Goal: Information Seeking & Learning: Check status

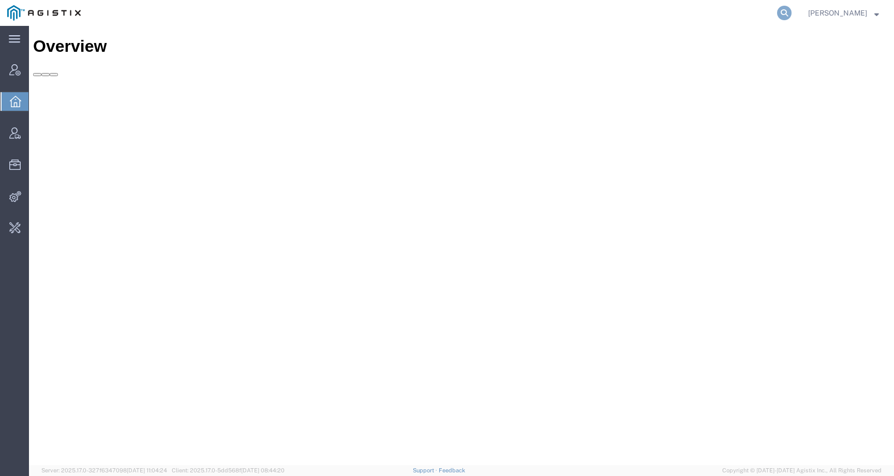
click at [792, 9] on icon at bounding box center [784, 13] width 14 height 14
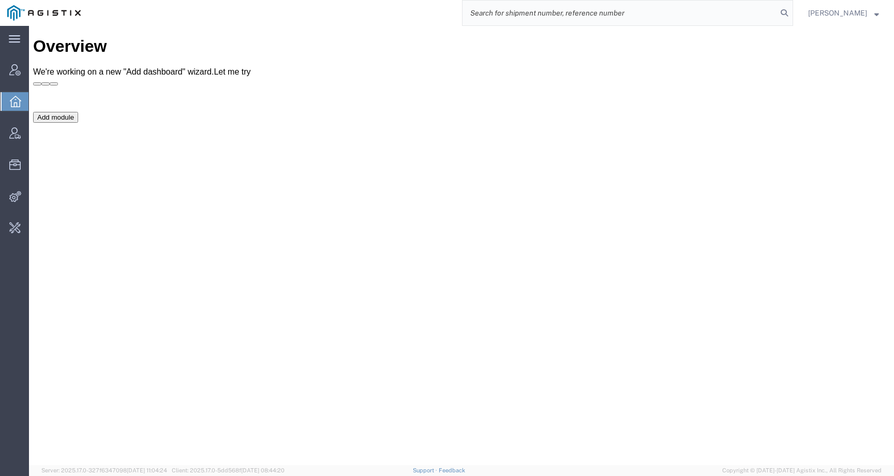
click at [776, 11] on input "search" at bounding box center [620, 13] width 315 height 25
paste input "offline@buhbliorganics.com"
type input "offline@buhbliorganics.com"
click at [660, 13] on input "offline@buhbliorganics.com" at bounding box center [620, 13] width 315 height 25
click at [583, 16] on input "offline@buhbliorganics.com" at bounding box center [620, 13] width 315 height 25
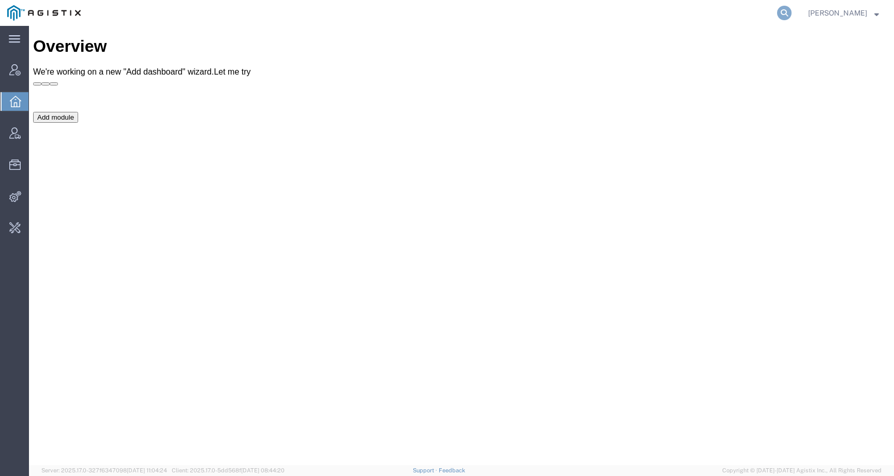
click at [792, 12] on icon at bounding box center [784, 13] width 14 height 14
click at [751, 13] on input "search" at bounding box center [620, 13] width 315 height 25
paste input "offline@buhbliorganics.com"
type input "offline@buhbliorganics.com"
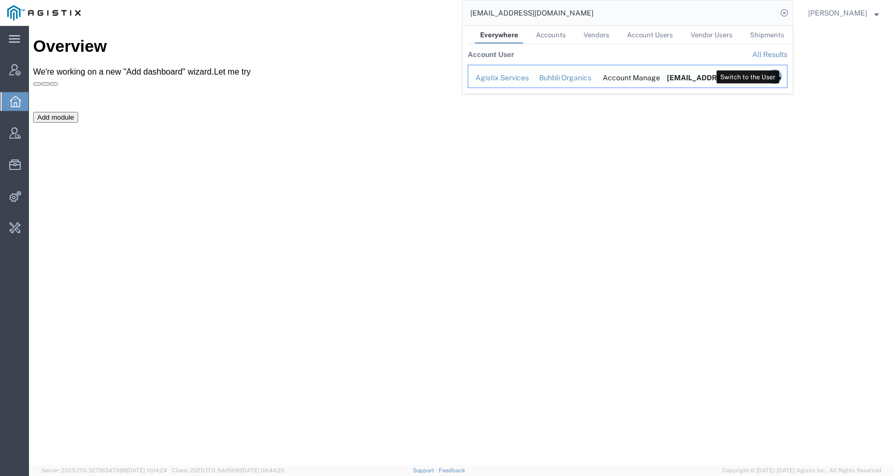
click at [782, 75] on icon "Search Results" at bounding box center [775, 76] width 14 height 14
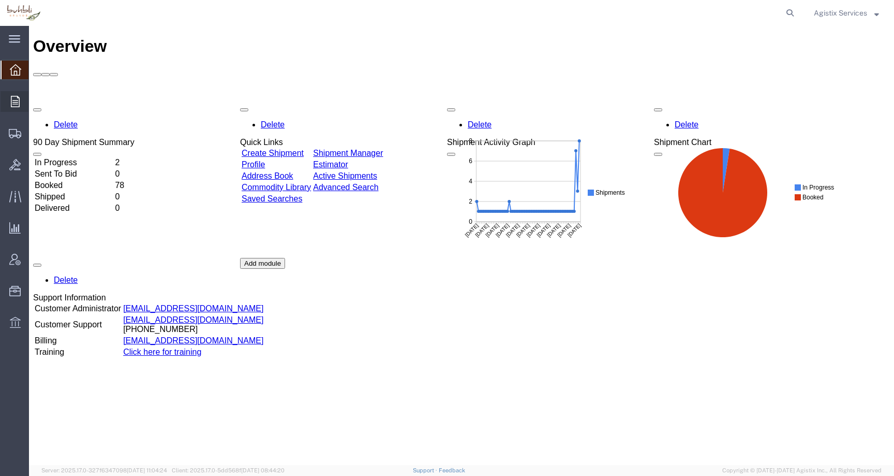
click at [11, 105] on icon at bounding box center [15, 101] width 9 height 11
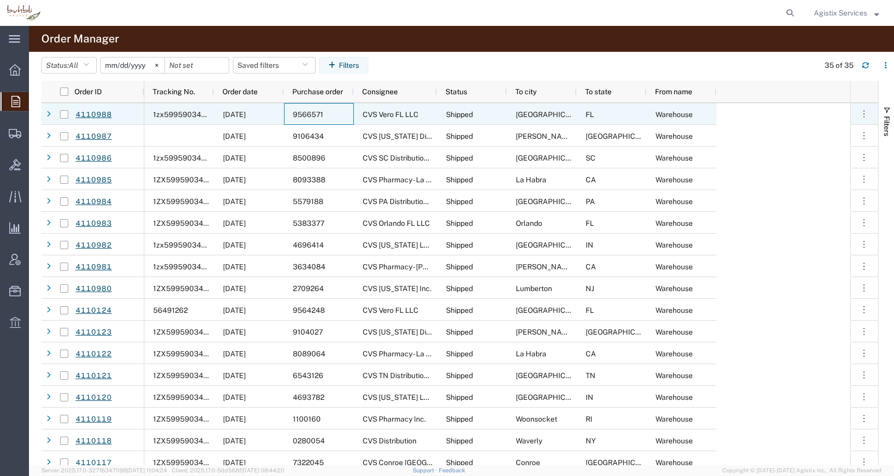
drag, startPoint x: 291, startPoint y: 117, endPoint x: 324, endPoint y: 117, distance: 33.1
click at [324, 117] on div "9566571" at bounding box center [319, 114] width 70 height 22
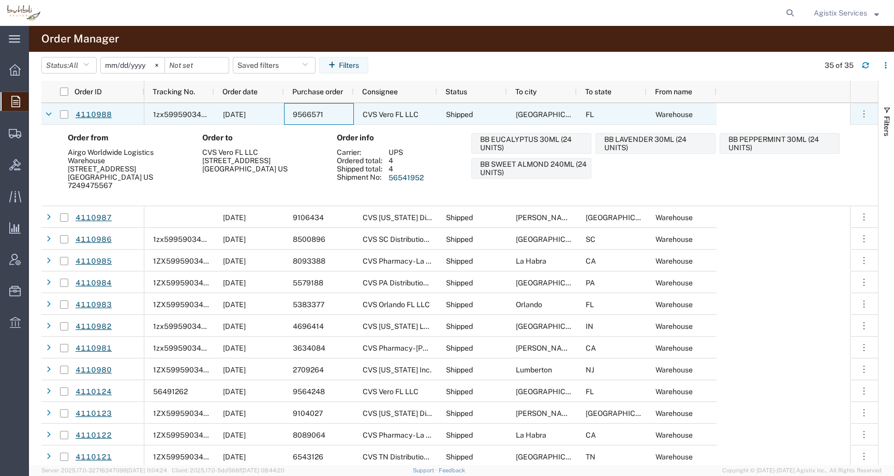
click at [308, 110] on span "9566571" at bounding box center [308, 114] width 31 height 8
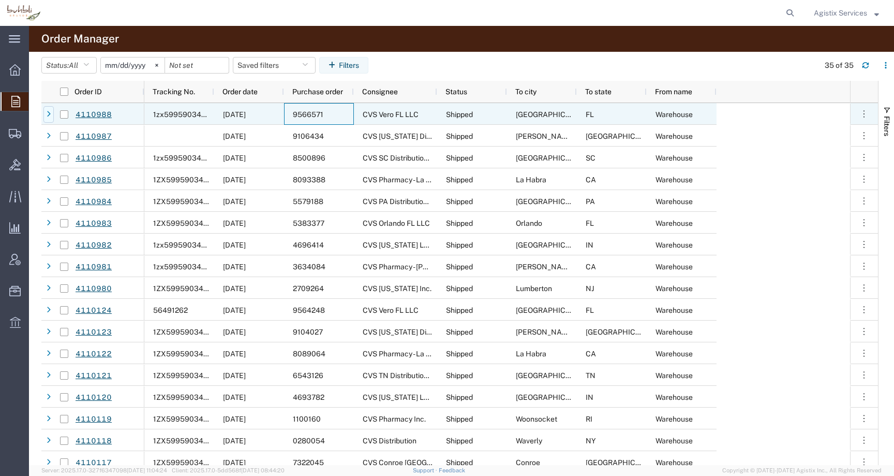
click at [52, 114] on div at bounding box center [48, 114] width 10 height 17
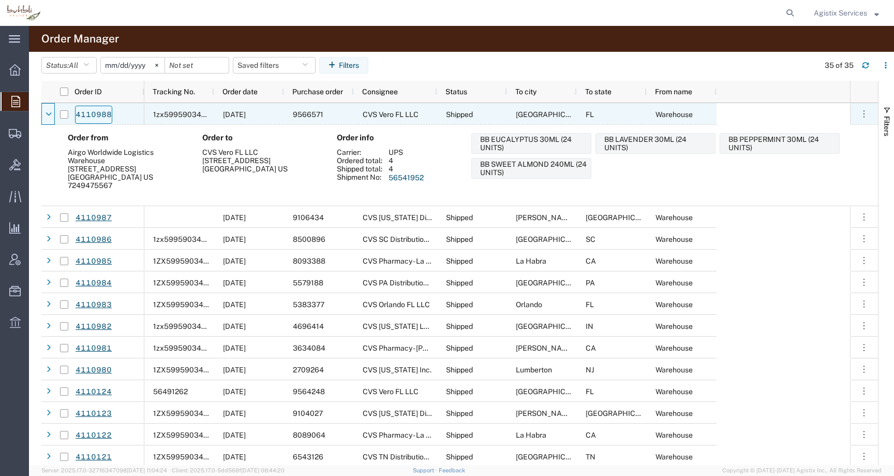
click at [88, 110] on link "4110988" at bounding box center [93, 115] width 37 height 18
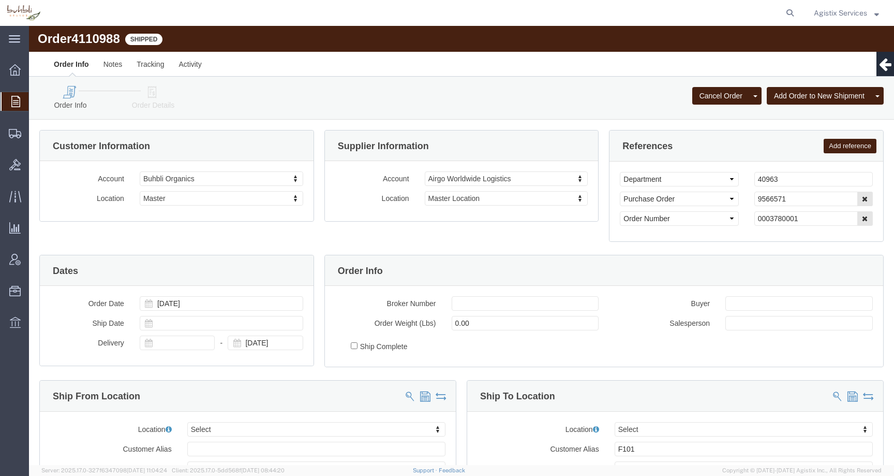
select select
drag, startPoint x: 760, startPoint y: 172, endPoint x: 700, endPoint y: 172, distance: 59.5
click div "Select Account Type Activity ID Airline Appointment Number ASN Batch Request # …"
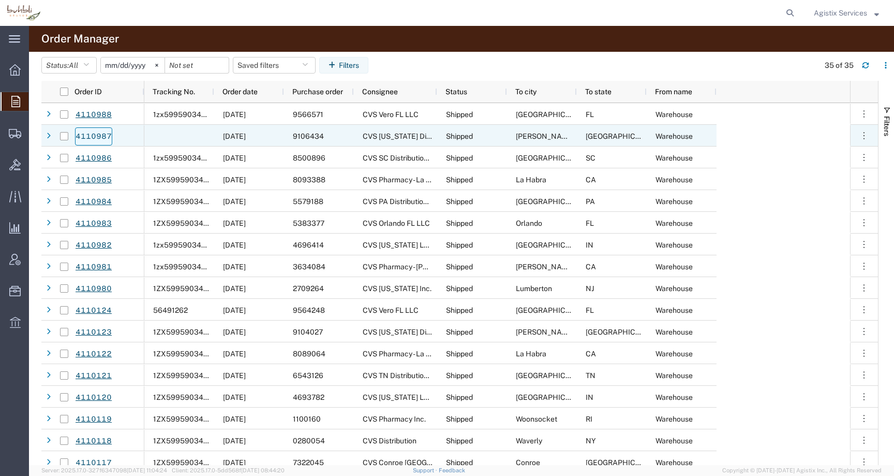
click at [100, 133] on link "4110987" at bounding box center [93, 136] width 37 height 18
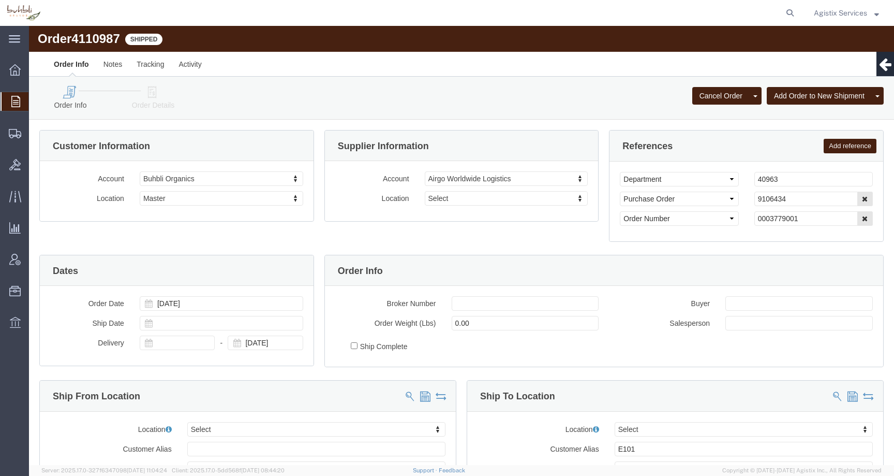
select select
drag, startPoint x: 762, startPoint y: 174, endPoint x: 722, endPoint y: 174, distance: 40.9
click input "9106434"
click at [849, 13] on span "Agistix Services" at bounding box center [840, 12] width 53 height 11
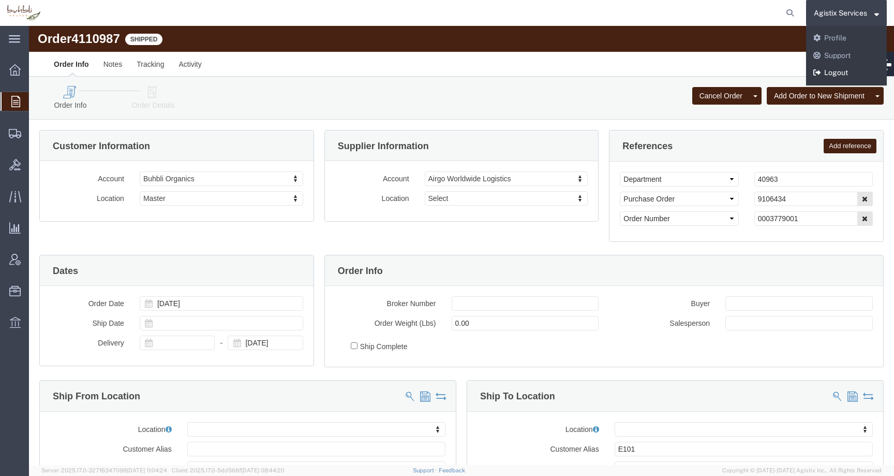
click at [826, 73] on link "Logout" at bounding box center [846, 73] width 81 height 18
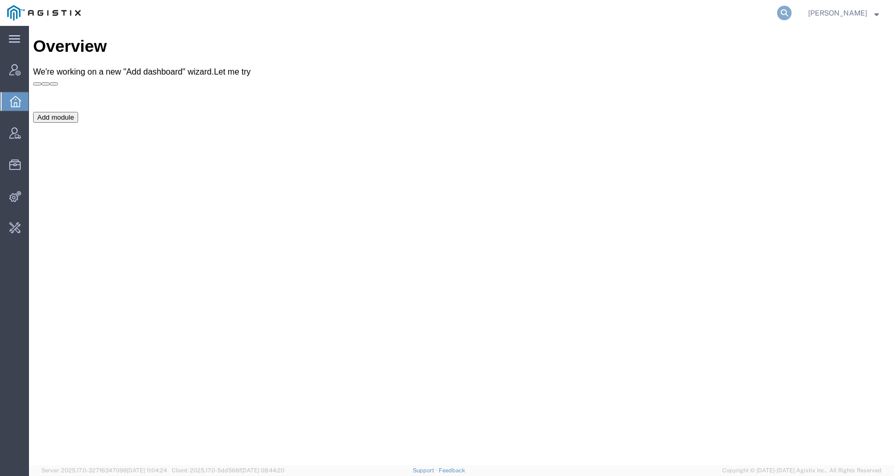
click at [792, 8] on icon at bounding box center [784, 13] width 14 height 14
click at [746, 14] on input "search" at bounding box center [620, 13] width 315 height 25
paste input "56408616"
type input "56408616"
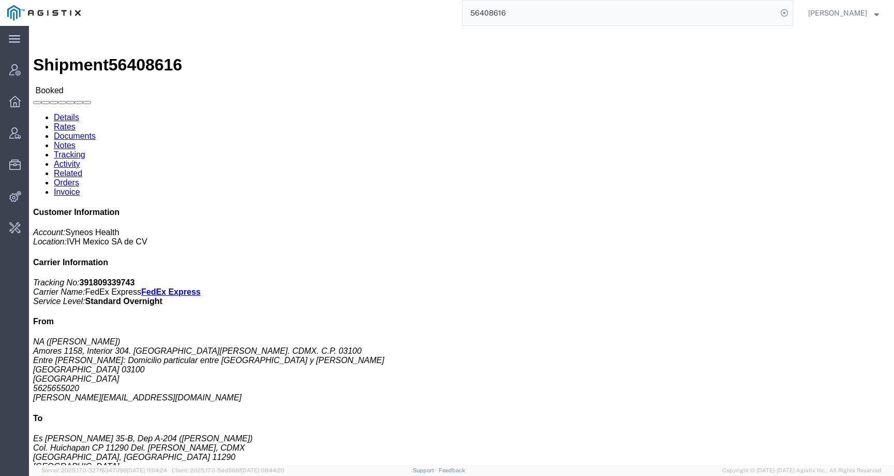
click link "Activity"
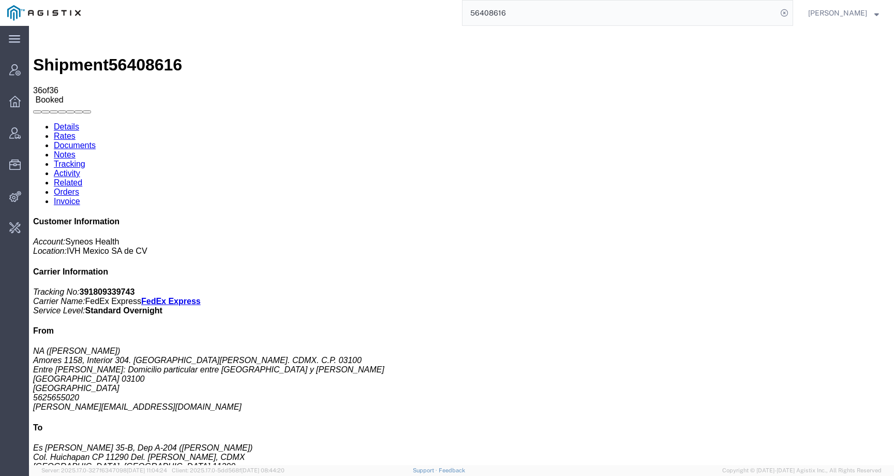
click at [70, 122] on link "Details" at bounding box center [66, 126] width 25 height 9
drag, startPoint x: 762, startPoint y: 133, endPoint x: 715, endPoint y: 132, distance: 47.6
click p "Tracking No: 391809339743 Carrier Name: FedEx Express FedEx Express Service Lev…"
copy b "391809339743"
click span "56408616"
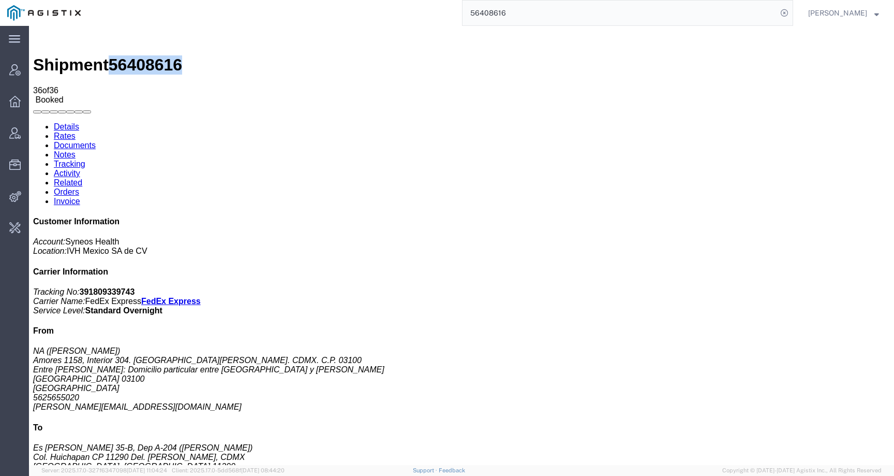
click span "56408616"
copy span "56408616"
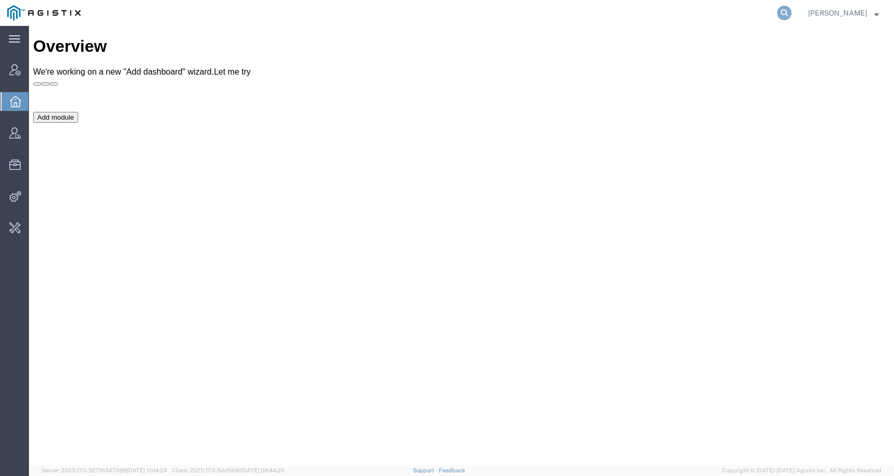
click at [792, 13] on icon at bounding box center [784, 13] width 14 height 14
click at [752, 20] on input "search" at bounding box center [620, 13] width 315 height 25
paste input "56522462"
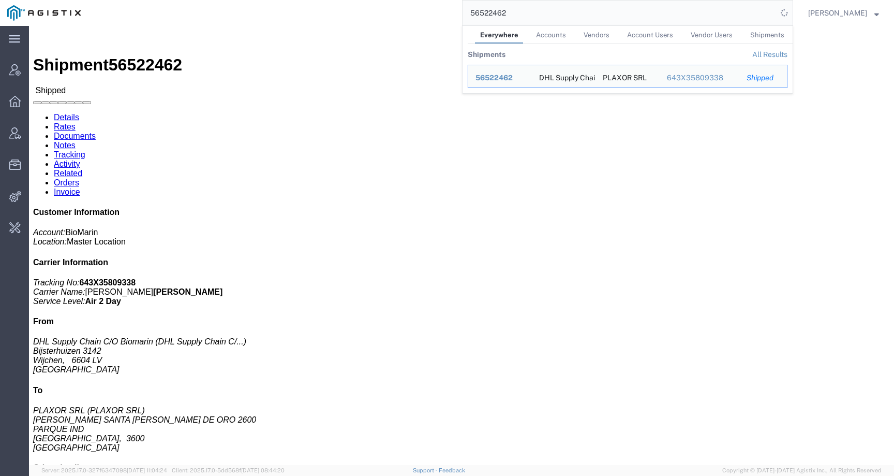
click h4 "Routing & Vehicle Information"
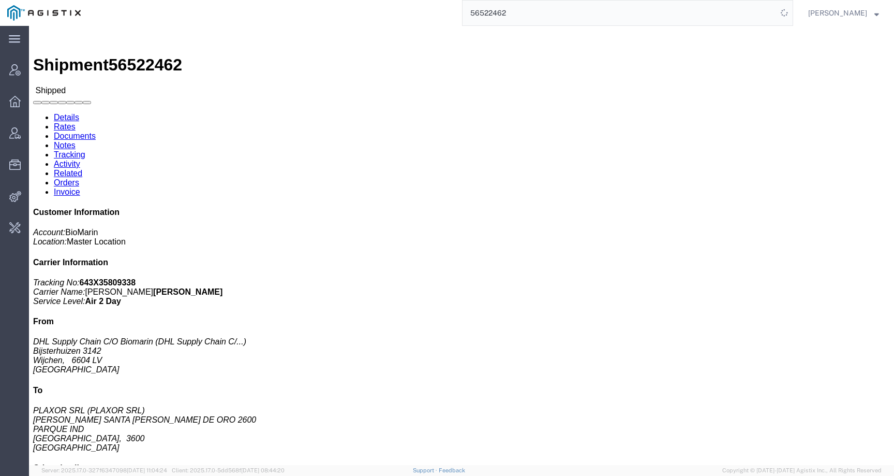
click h3 "VOX 10X 0.56MG/VL 10X 0.7ML /DWS DE Medicaments, consisting, mixed"
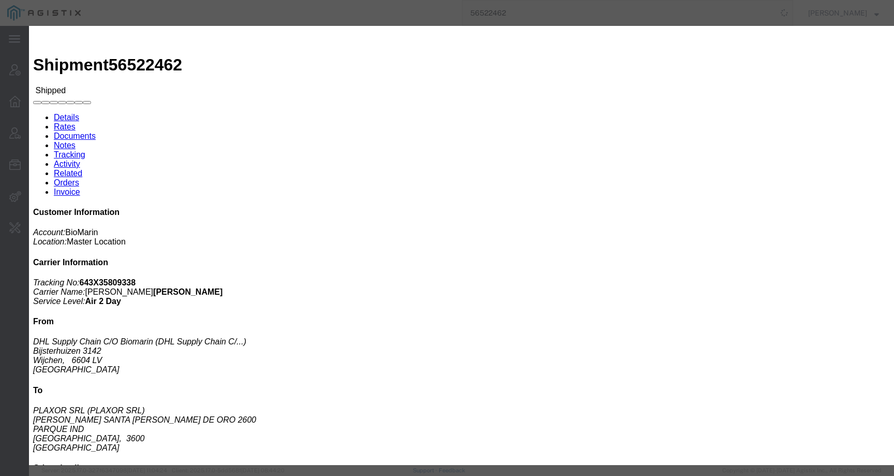
click div
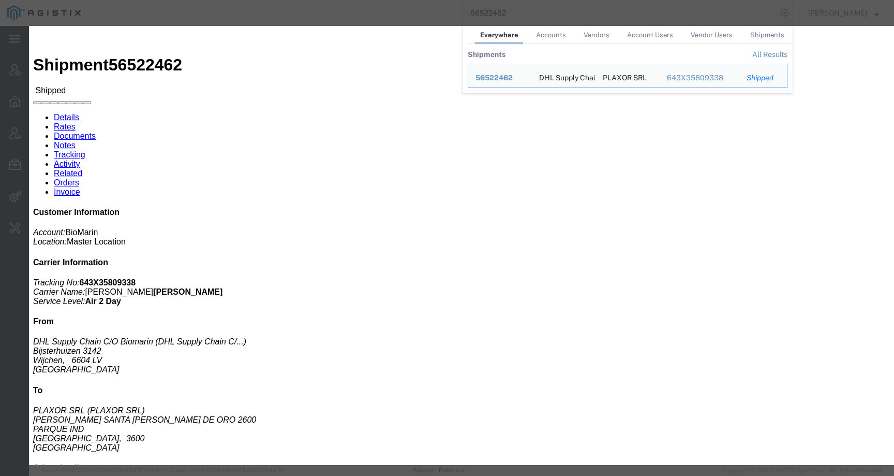
click div
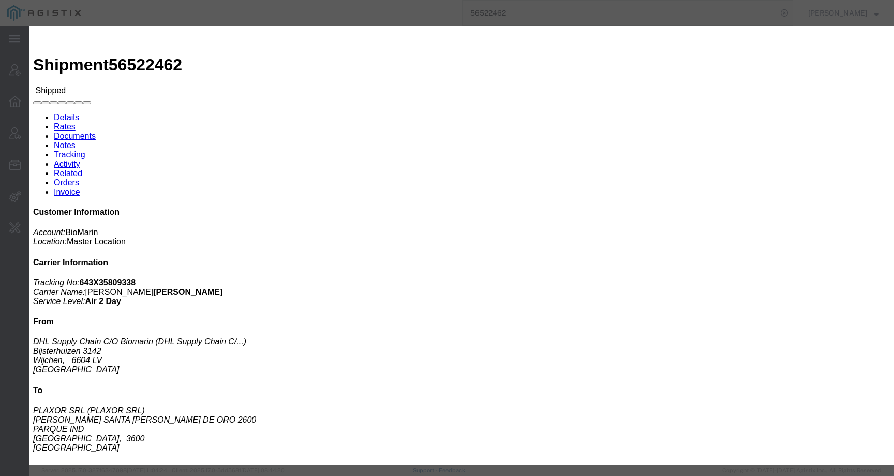
click div
click icon "button"
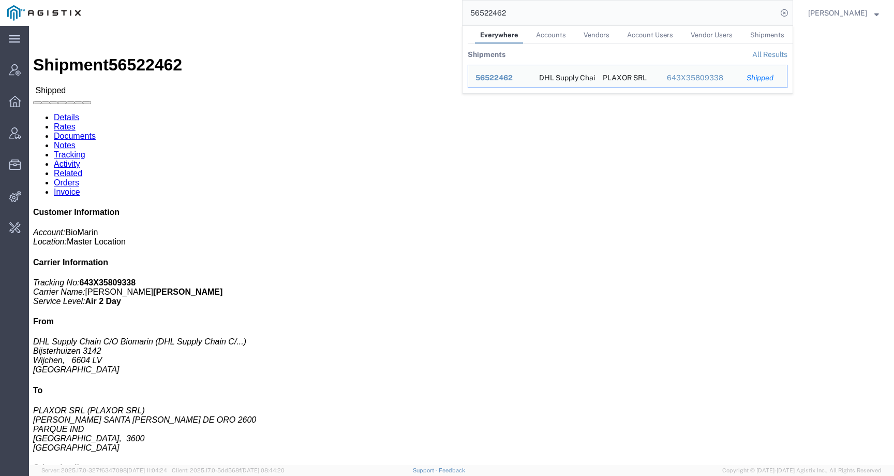
drag, startPoint x: 543, startPoint y: 12, endPoint x: 431, endPoint y: 10, distance: 112.3
click at [431, 12] on div "56522462 Everywhere Accounts Vendors Account Users Vendor Users Shipments Shipm…" at bounding box center [440, 13] width 705 height 26
paste input "0882"
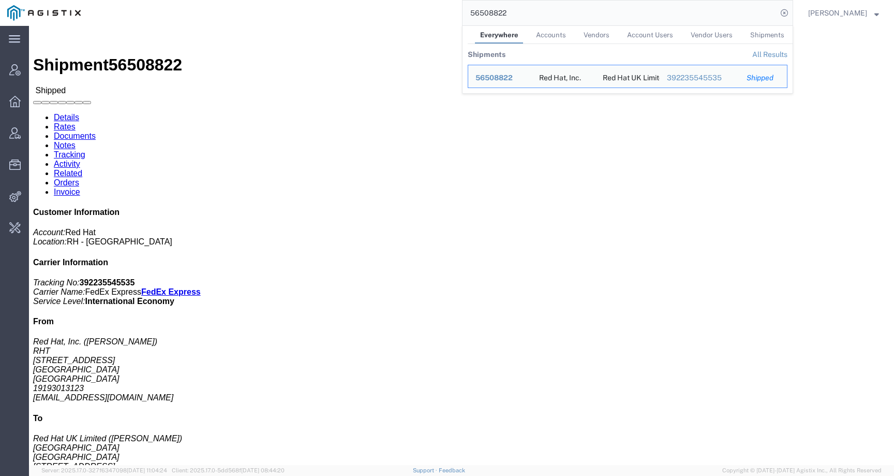
click div "Ship From Red Hat, Inc. (Sam Jones) RHT 100 East Davie Street RALEIGH, NC 27601…"
drag, startPoint x: 575, startPoint y: 10, endPoint x: 433, endPoint y: 10, distance: 141.8
click at [433, 10] on div "56508822 Everywhere Accounts Vendors Account Users Vendor Users Shipments Shipm…" at bounding box center [440, 13] width 705 height 26
paste input "asargen@redhat.com"
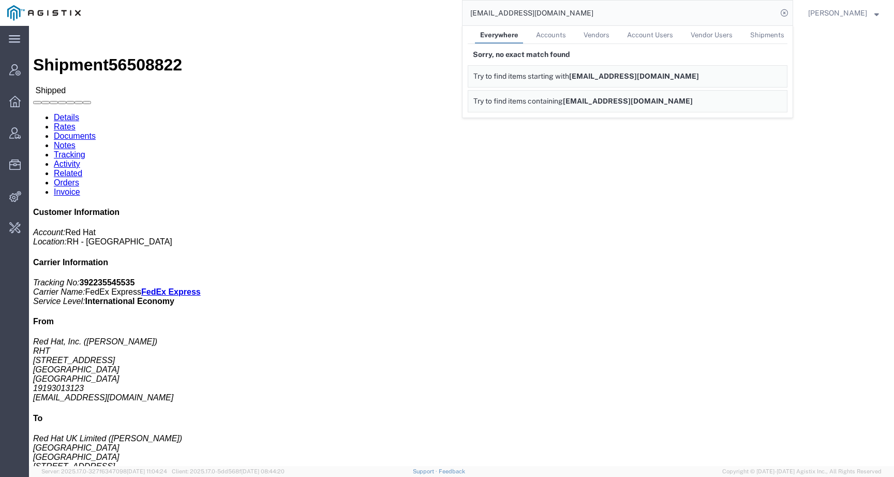
click at [566, 35] on span "Accounts" at bounding box center [551, 35] width 30 height 8
drag, startPoint x: 556, startPoint y: 13, endPoint x: 417, endPoint y: 13, distance: 138.7
click at [417, 13] on div "asargen@redhat.com Everywhere Accounts Vendors Account Users Vendor Users Shipm…" at bounding box center [440, 13] width 705 height 26
paste input "56526453"
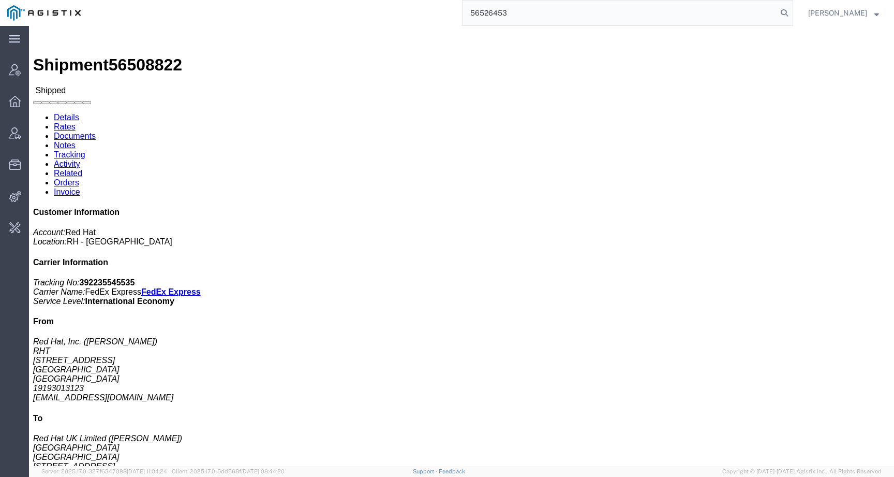
type input "56526453"
click at [529, 5] on input "56526453" at bounding box center [620, 13] width 315 height 25
click at [529, 6] on input "56526453" at bounding box center [620, 13] width 315 height 25
click at [540, 13] on input "56526453" at bounding box center [620, 13] width 315 height 25
click at [791, 13] on icon at bounding box center [784, 13] width 14 height 14
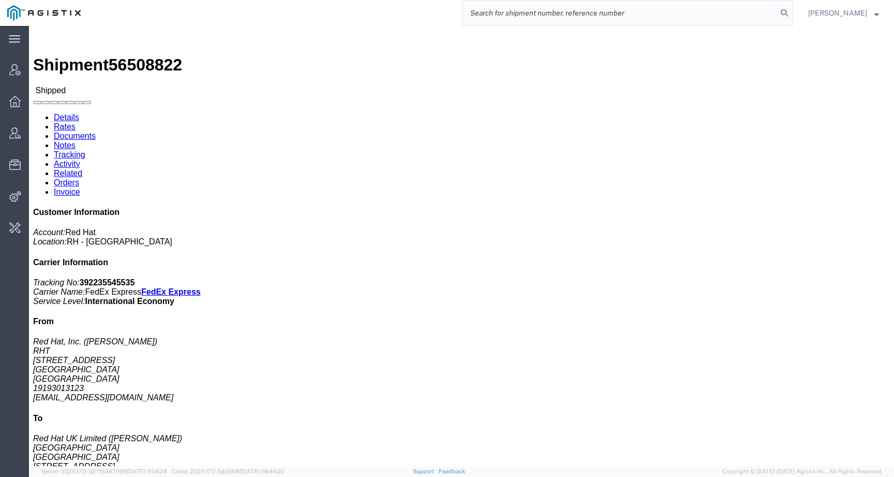
click at [751, 13] on input "search" at bounding box center [620, 13] width 315 height 25
paste input "56526453"
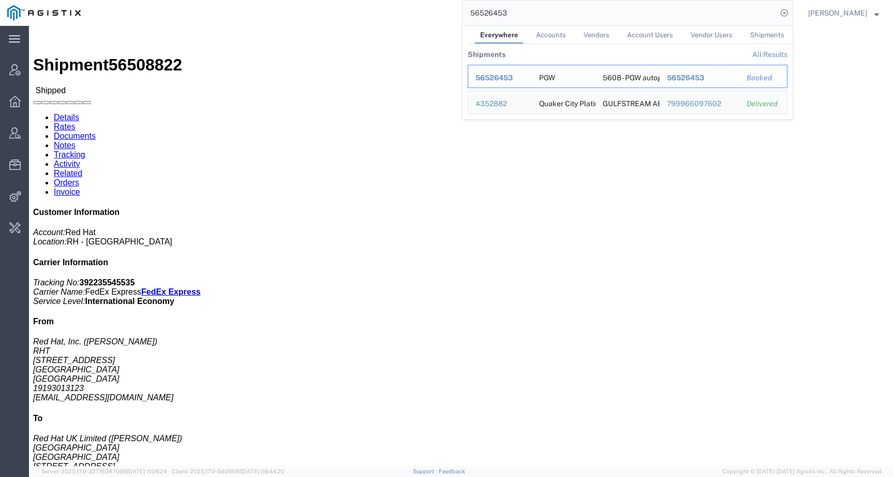
click at [513, 78] on span "56526453" at bounding box center [494, 77] width 37 height 8
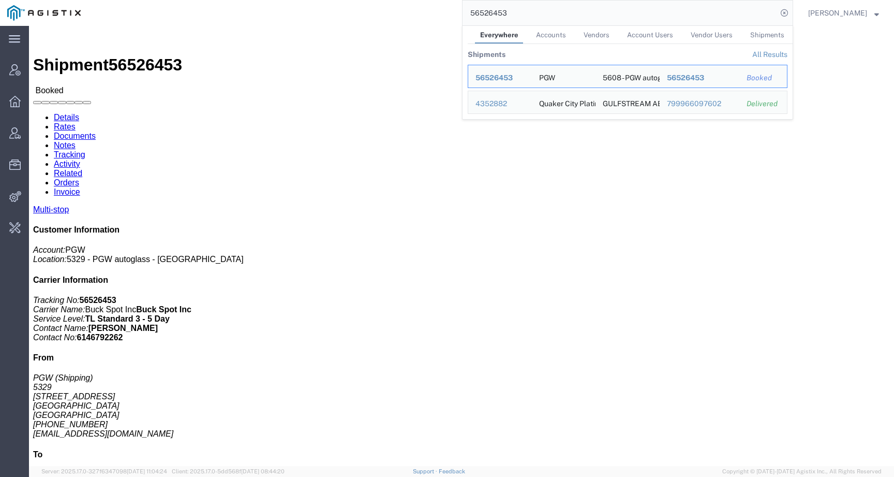
drag, startPoint x: 523, startPoint y: 11, endPoint x: 431, endPoint y: 8, distance: 92.7
click at [431, 8] on div "56526453 Everywhere Accounts Vendors Account Users Vendor Users Shipments Shipm…" at bounding box center [440, 13] width 705 height 26
paste input "1262"
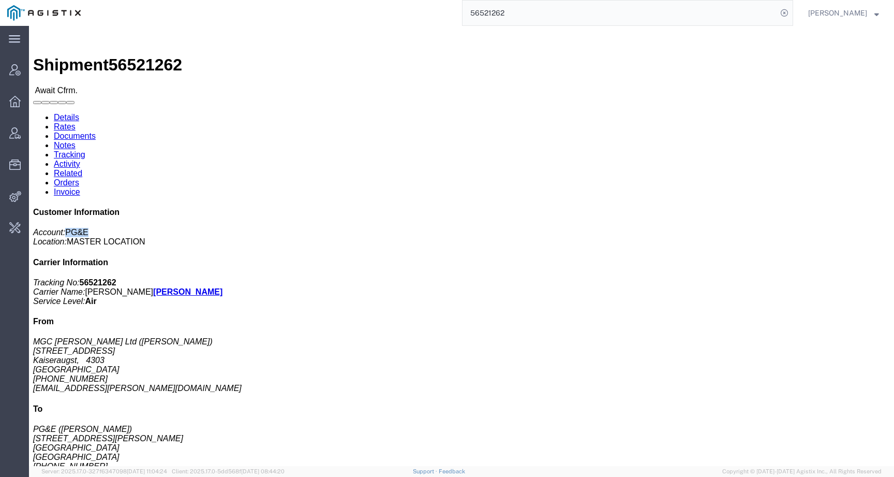
drag, startPoint x: 701, startPoint y: 88, endPoint x: 732, endPoint y: 88, distance: 30.5
click p "Account: PG&E Location: MASTER LOCATION"
copy span "PG&E"
click link "Activity"
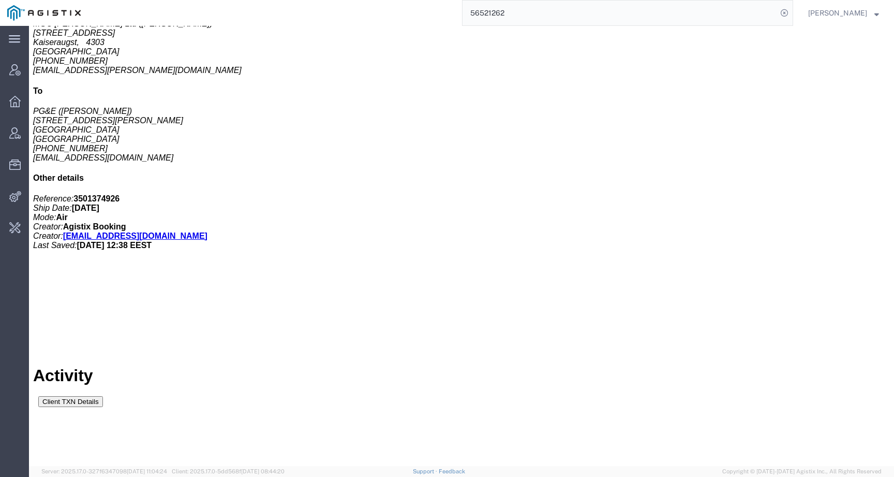
drag, startPoint x: 554, startPoint y: 390, endPoint x: 483, endPoint y: 389, distance: 70.9
copy span "[EMAIL_ADDRESS][DOMAIN_NAME]"
click at [501, 15] on input "56521262" at bounding box center [620, 13] width 315 height 25
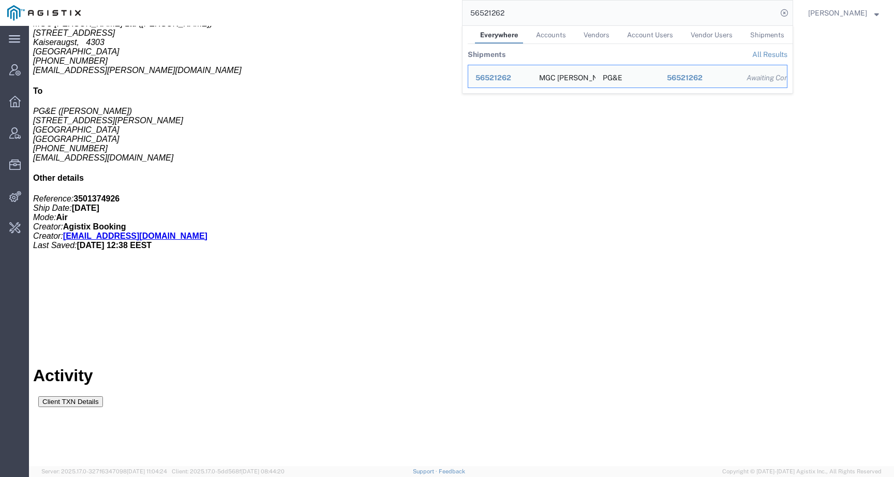
drag, startPoint x: 483, startPoint y: 12, endPoint x: 521, endPoint y: 12, distance: 37.8
click at [521, 12] on input "56521262" at bounding box center [620, 13] width 315 height 25
paste input "2046"
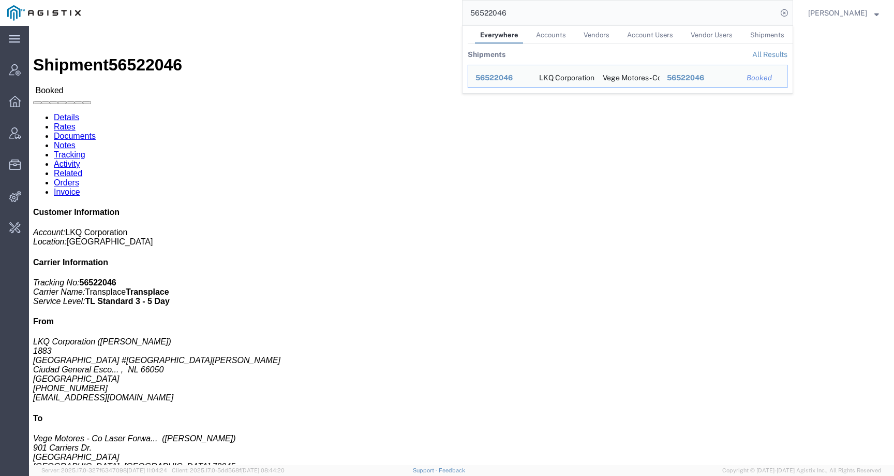
drag, startPoint x: 485, startPoint y: 14, endPoint x: 524, endPoint y: 17, distance: 39.4
click at [524, 17] on input "56522046" at bounding box center [620, 13] width 315 height 25
type input "5"
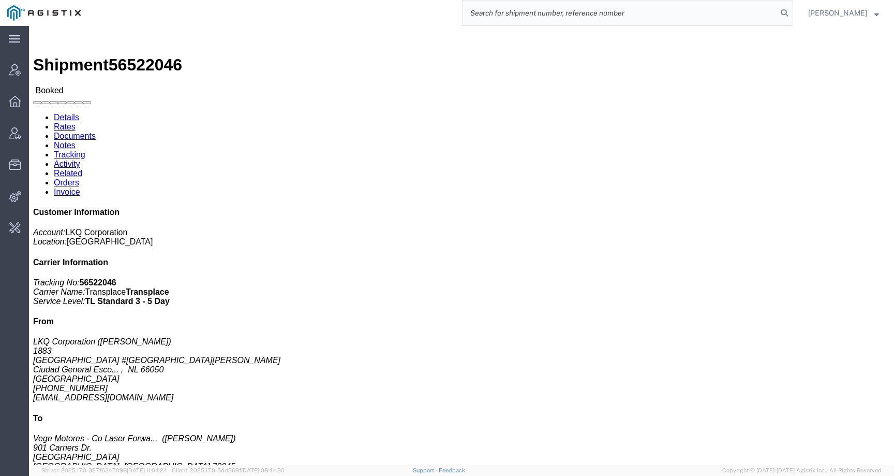
paste input "56404167"
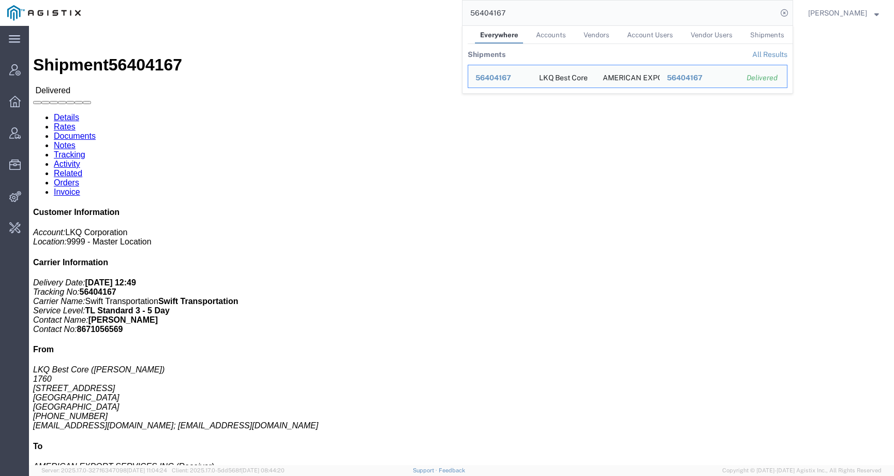
click link "Activity"
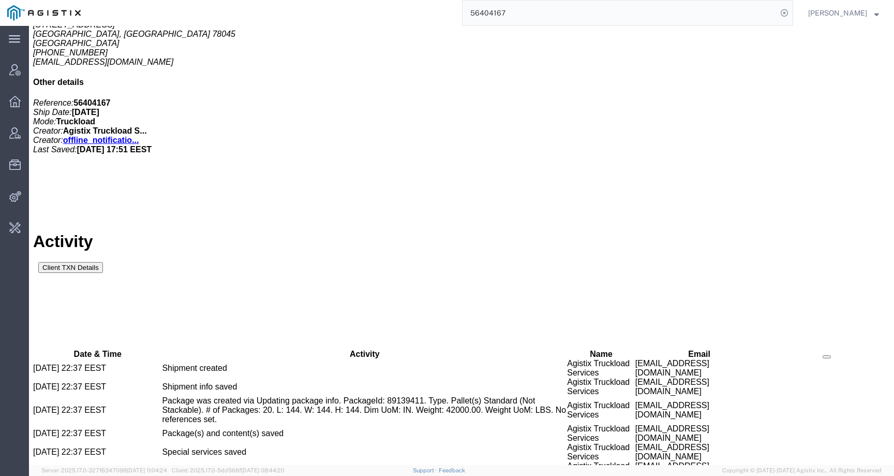
scroll to position [492, 0]
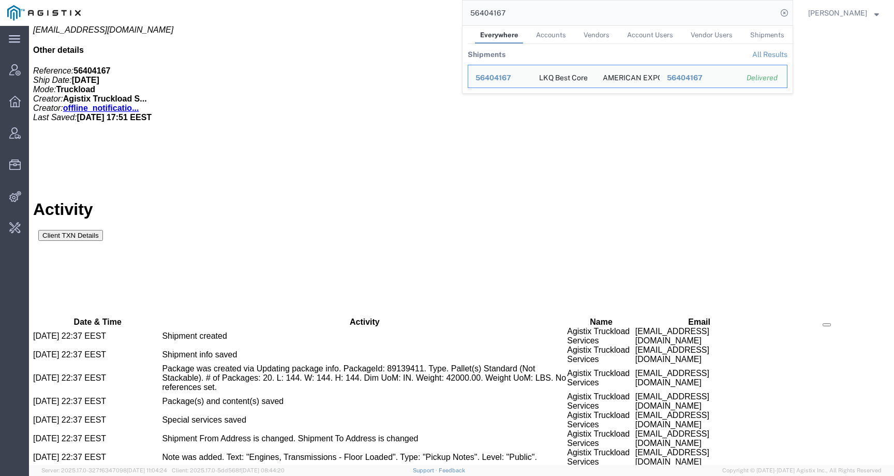
drag, startPoint x: 519, startPoint y: 4, endPoint x: 507, endPoint y: 4, distance: 11.9
click at [507, 4] on input "56404167" at bounding box center [620, 13] width 315 height 25
drag, startPoint x: 532, startPoint y: 6, endPoint x: 538, endPoint y: 19, distance: 14.4
click at [538, 19] on input "56404167" at bounding box center [620, 13] width 315 height 25
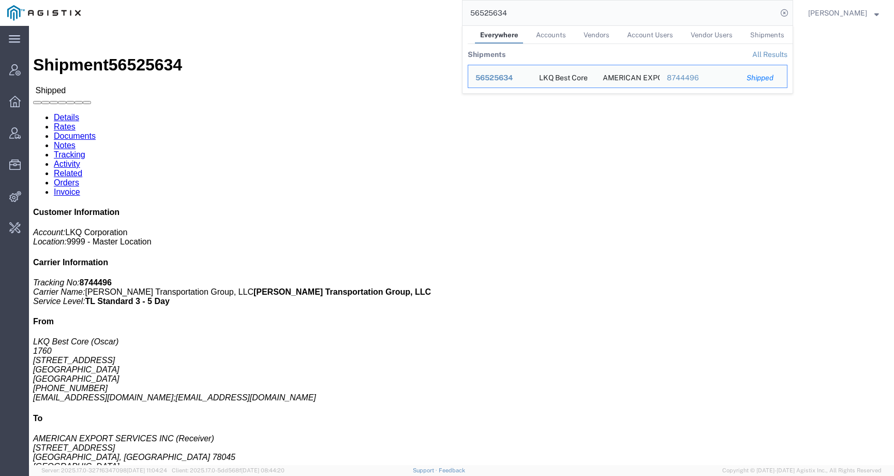
drag, startPoint x: 525, startPoint y: 13, endPoint x: 400, endPoint y: 15, distance: 125.3
click at [404, 15] on div "56525634 Everywhere Accounts Vendors Account Users Vendor Users Shipments Shipm…" at bounding box center [440, 13] width 705 height 26
paste input "[EMAIL_ADDRESS][DOMAIN_NAME]"
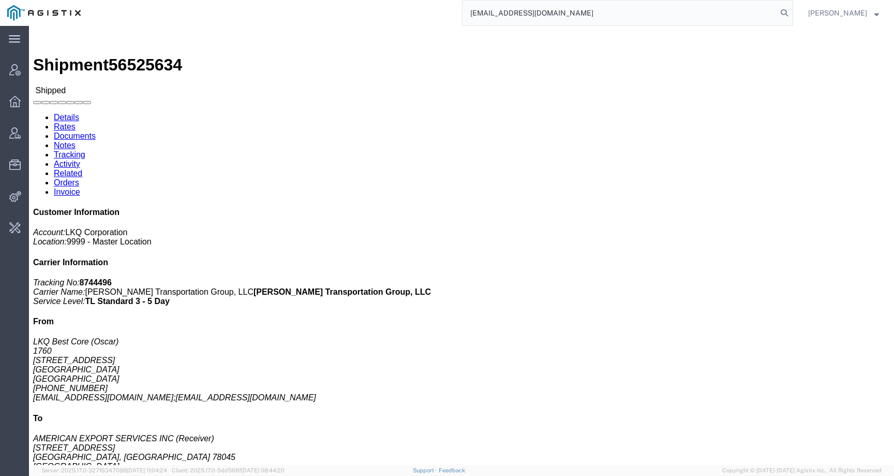
type input "[EMAIL_ADDRESS][DOMAIN_NAME]"
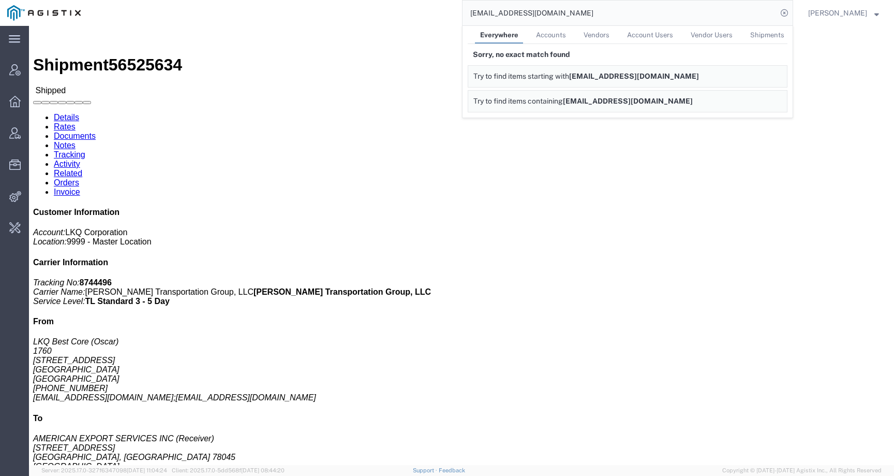
click div "Leg 1 - Truckload Vehicle 1: Standard Dry Van (53 Feet) Number of trucks: 1"
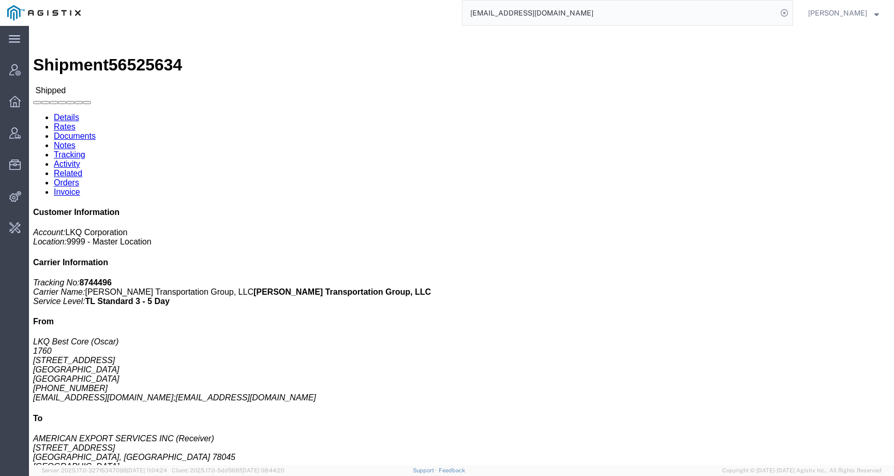
click link "Activity"
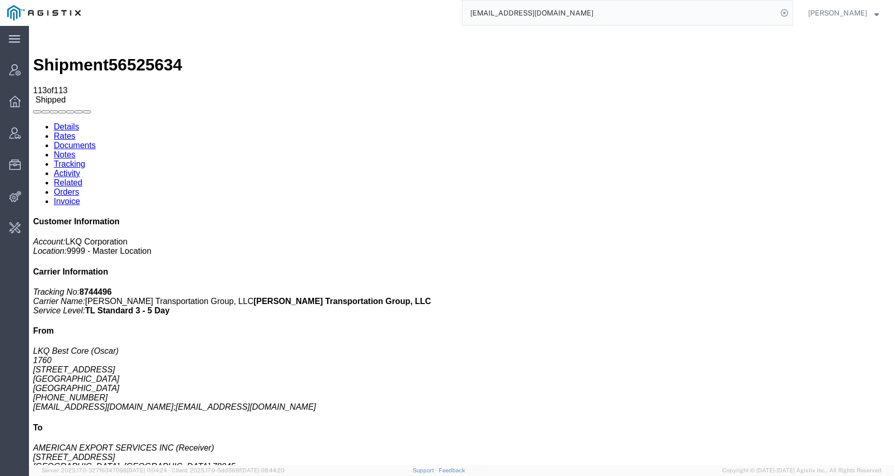
drag, startPoint x: 599, startPoint y: 38, endPoint x: 449, endPoint y: 26, distance: 151.0
drag, startPoint x: 580, startPoint y: 14, endPoint x: 429, endPoint y: 13, distance: 151.1
click at [428, 13] on div "[EMAIL_ADDRESS][DOMAIN_NAME]" at bounding box center [440, 13] width 705 height 26
drag, startPoint x: 585, startPoint y: 120, endPoint x: 663, endPoint y: 124, distance: 78.3
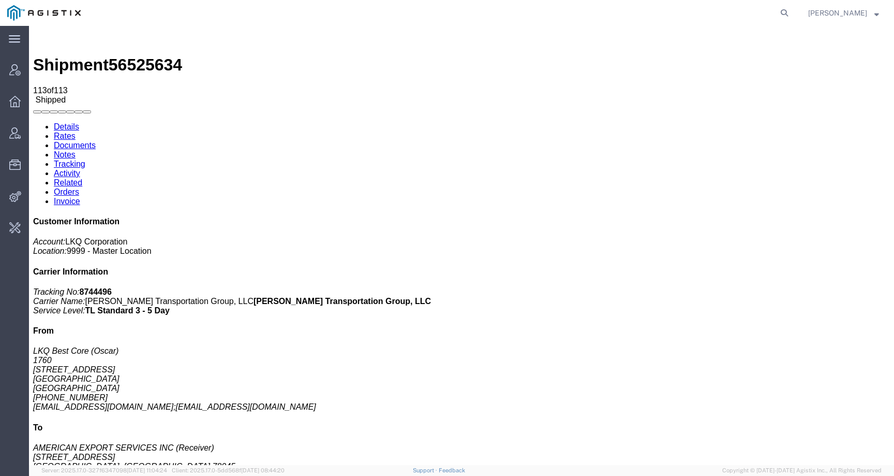
drag, startPoint x: 610, startPoint y: 158, endPoint x: 483, endPoint y: 158, distance: 126.8
copy span "[EMAIL_ADDRESS][DOMAIN_NAME]"
click at [792, 15] on icon at bounding box center [784, 13] width 14 height 14
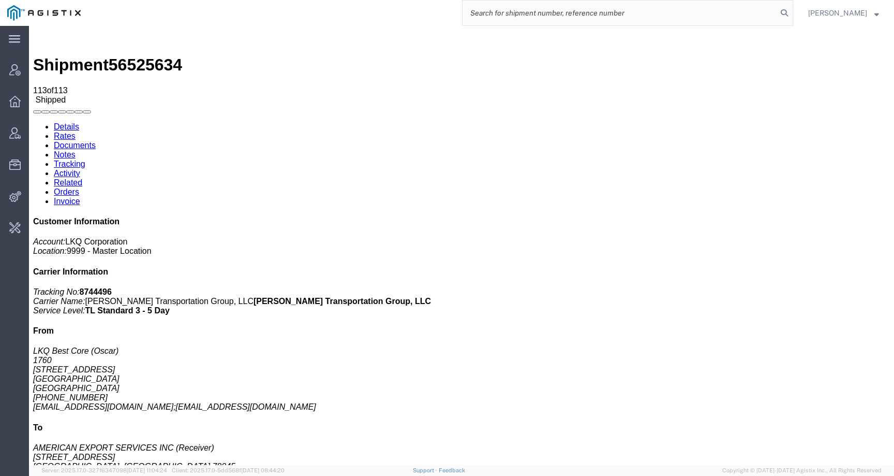
click at [749, 15] on input "search" at bounding box center [620, 13] width 315 height 25
paste input "56522430"
type input "56522430"
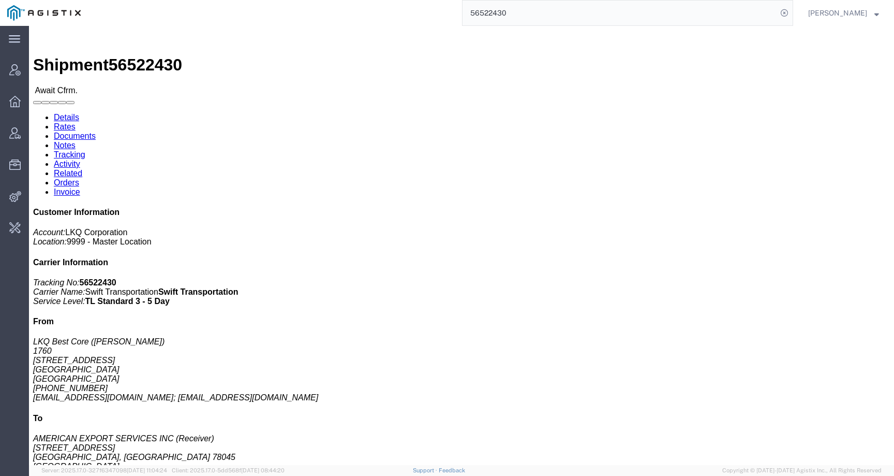
click link "Activity"
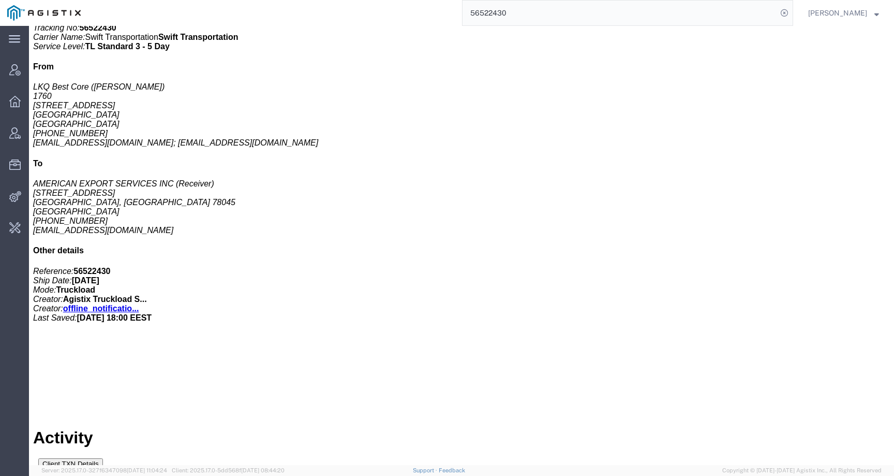
click at [498, 16] on input "56522430" at bounding box center [620, 13] width 315 height 25
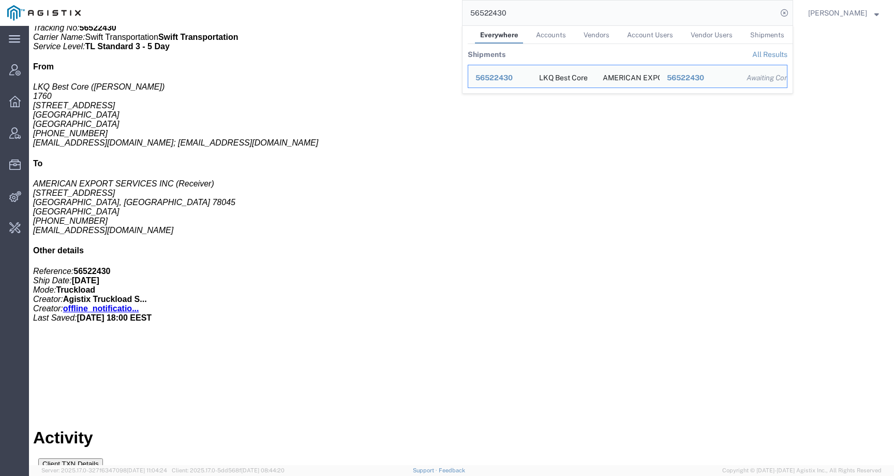
click at [501, 16] on input "56522430" at bounding box center [620, 13] width 315 height 25
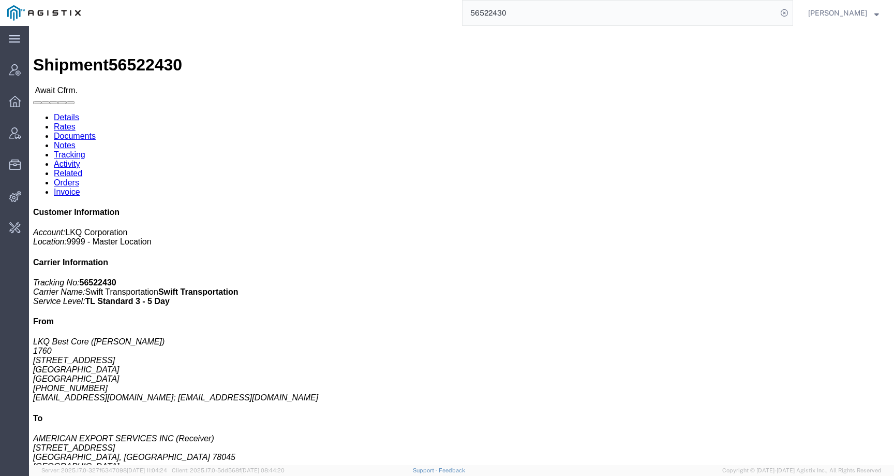
click link "Tracking"
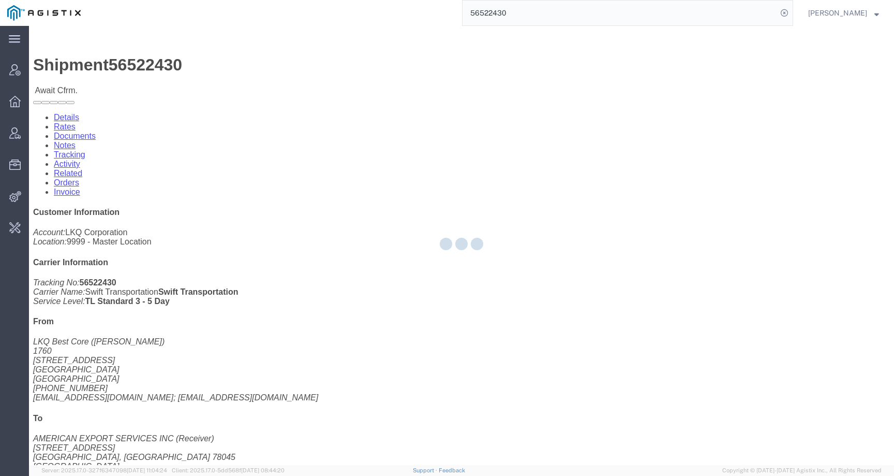
click at [263, 70] on div at bounding box center [461, 245] width 865 height 439
click at [261, 67] on div at bounding box center [461, 245] width 865 height 439
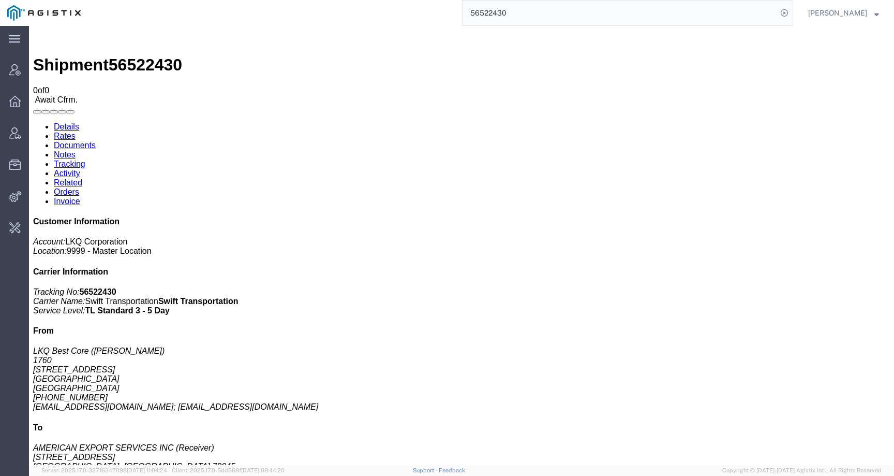
click at [80, 169] on link "Activity" at bounding box center [67, 173] width 26 height 9
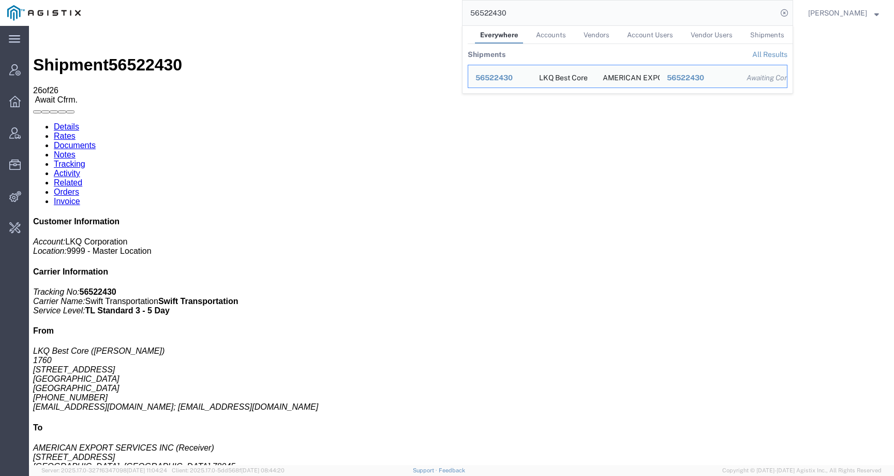
drag, startPoint x: 482, startPoint y: 14, endPoint x: 533, endPoint y: 14, distance: 50.2
click at [533, 14] on input "56522430" at bounding box center [620, 13] width 315 height 25
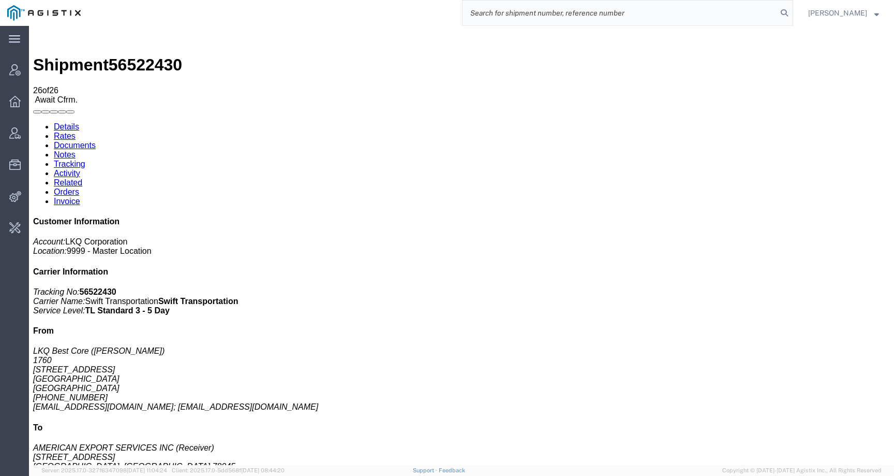
paste input "56522046"
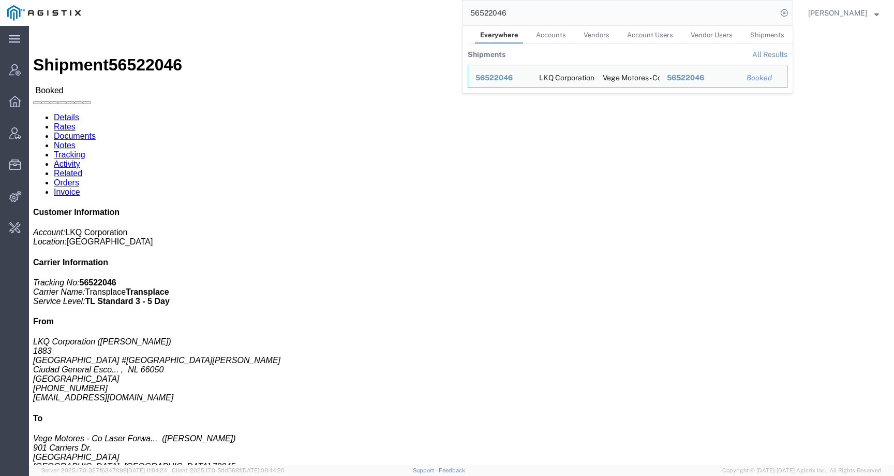
drag, startPoint x: 482, startPoint y: 12, endPoint x: 544, endPoint y: 11, distance: 62.1
click at [544, 11] on input "56522046" at bounding box center [620, 13] width 315 height 25
paste input "404167"
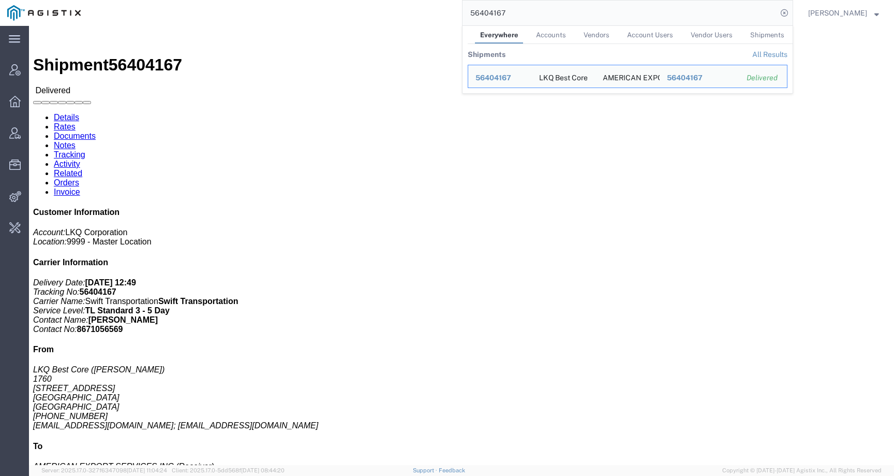
drag, startPoint x: 538, startPoint y: 10, endPoint x: 435, endPoint y: 10, distance: 103.0
click at [435, 10] on div "56404167 Everywhere Accounts Vendors Account Users Vendor Users Shipments Shipm…" at bounding box center [440, 13] width 705 height 26
paste input "522036"
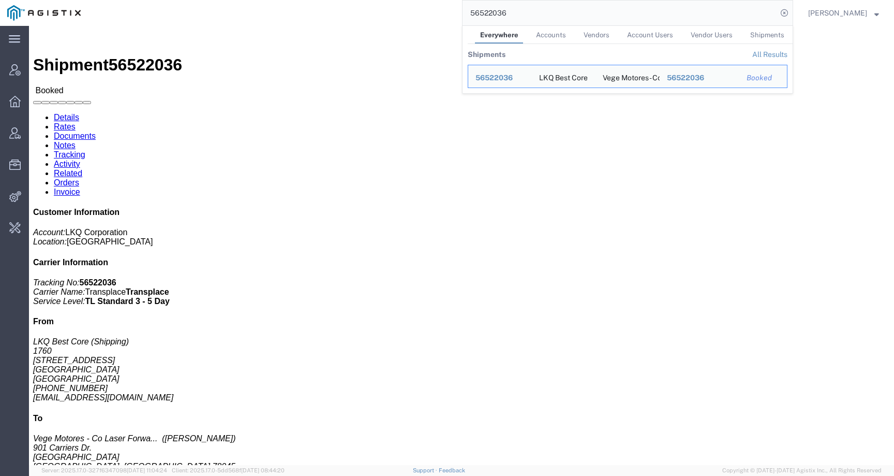
drag, startPoint x: 544, startPoint y: 16, endPoint x: 436, endPoint y: 16, distance: 108.2
click at [436, 16] on div "56522036 Everywhere Accounts Vendors Account Users Vendor Users Shipments Shipm…" at bounding box center [440, 13] width 705 height 26
paste input "430"
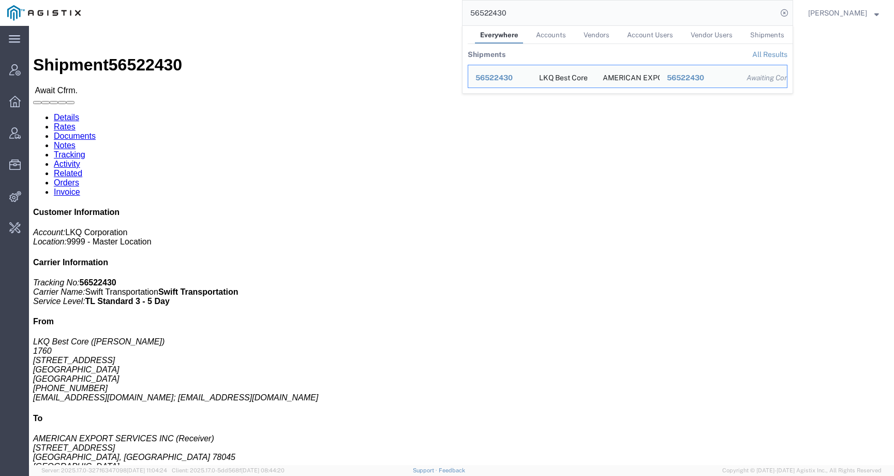
drag, startPoint x: 540, startPoint y: 14, endPoint x: 466, endPoint y: 6, distance: 74.9
click at [466, 6] on div "56522430 Everywhere Accounts Vendors Account Users Vendor Users Shipments Shipm…" at bounding box center [440, 13] width 705 height 26
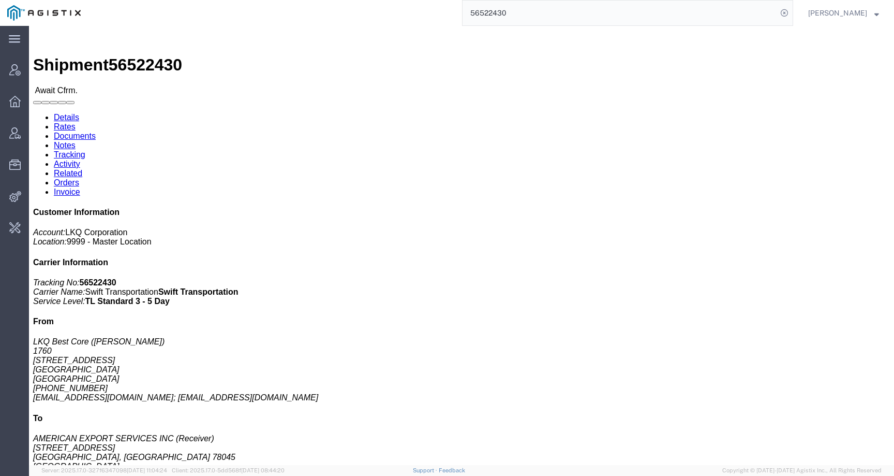
paste input "061"
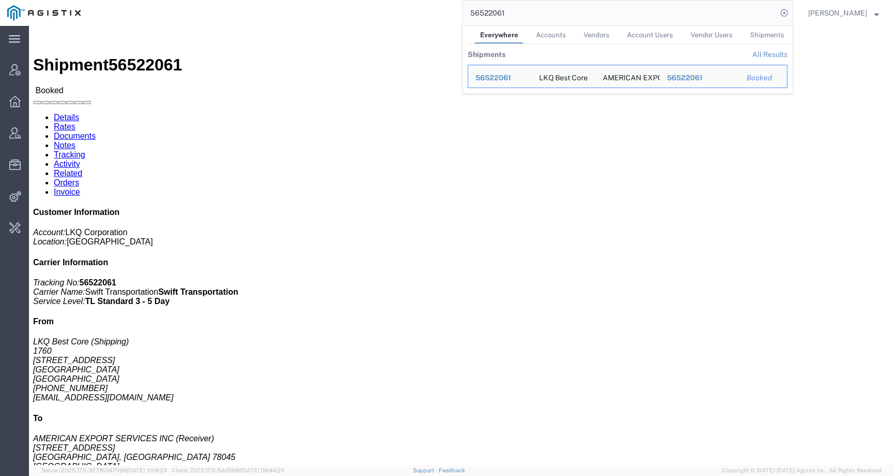
drag, startPoint x: 521, startPoint y: 13, endPoint x: 407, endPoint y: 12, distance: 114.4
click at [407, 12] on div "56522061 Everywhere Accounts Vendors Account Users Vendor Users Shipments Shipm…" at bounding box center [440, 13] width 705 height 26
paste input "5575"
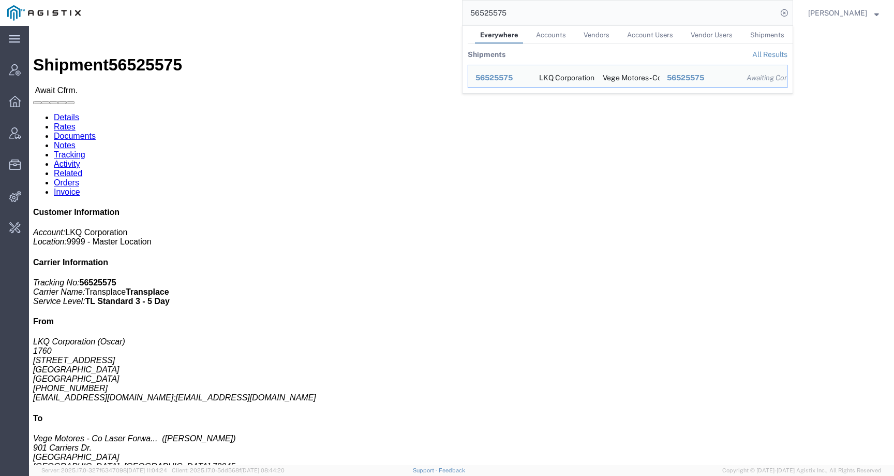
drag, startPoint x: 542, startPoint y: 17, endPoint x: 442, endPoint y: 18, distance: 99.9
click at [443, 18] on div "56525575 Everywhere Accounts Vendors Account Users Vendor Users Shipments Shipm…" at bounding box center [440, 13] width 705 height 26
paste input "56522033"
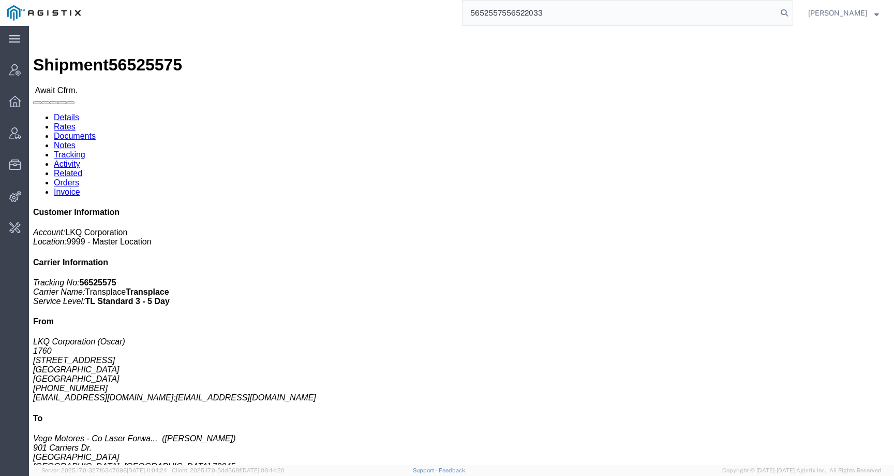
drag, startPoint x: 567, startPoint y: 8, endPoint x: 392, endPoint y: 17, distance: 175.7
click at [392, 17] on div "5652557556522033" at bounding box center [440, 13] width 705 height 26
paste input "56522033"
drag, startPoint x: 607, startPoint y: 6, endPoint x: 590, endPoint y: 18, distance: 20.1
click at [590, 18] on input "565220335652557556522033" at bounding box center [620, 13] width 315 height 25
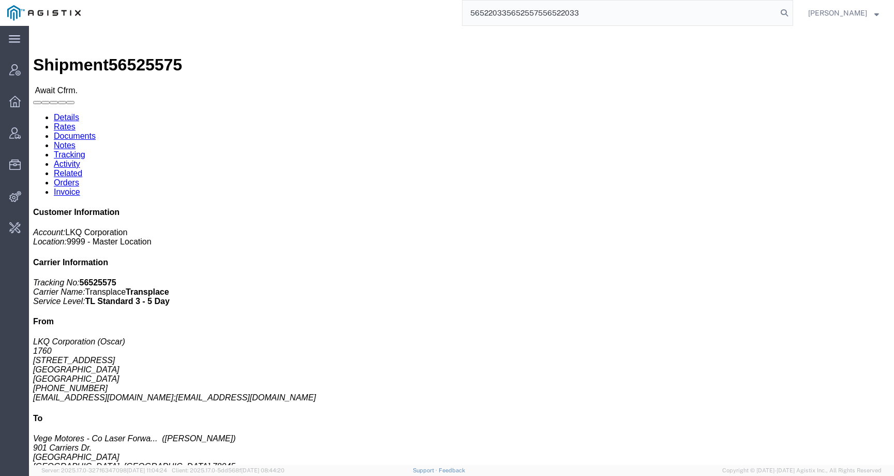
paste input "search"
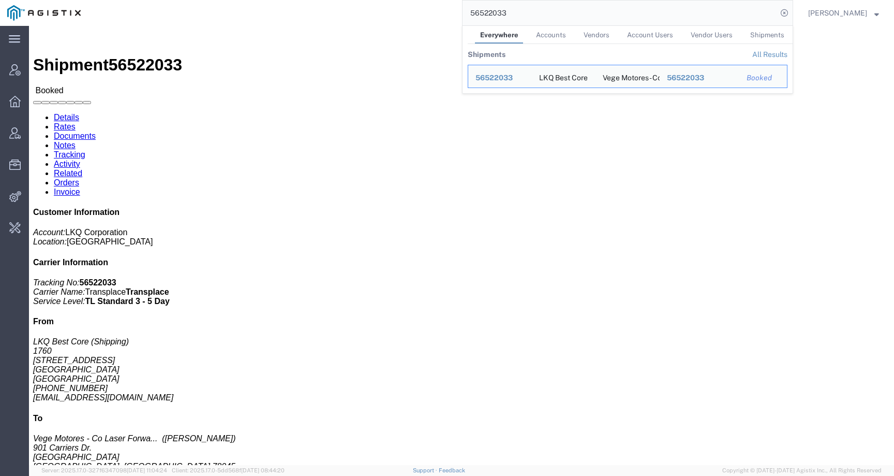
drag, startPoint x: 547, startPoint y: 16, endPoint x: 469, endPoint y: 14, distance: 77.6
click at [469, 14] on div "56522033 Everywhere Accounts Vendors Account Users Vendor Users Shipments Shipm…" at bounding box center [440, 13] width 705 height 26
paste input "416249"
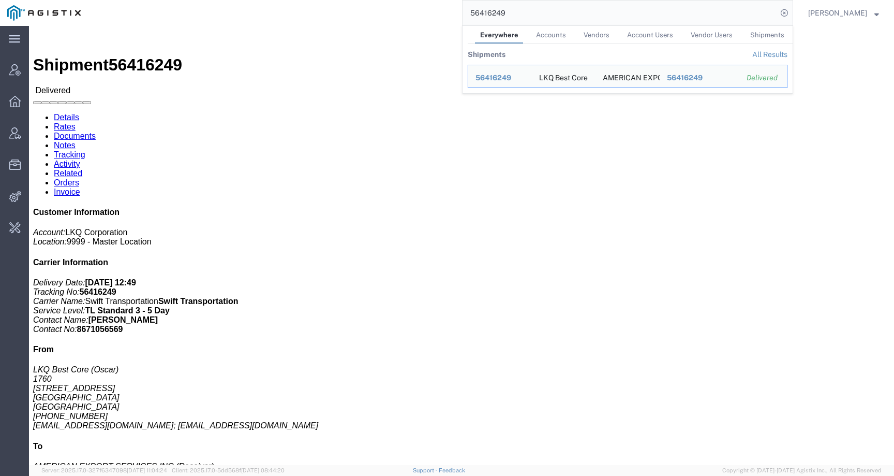
drag, startPoint x: 525, startPoint y: 9, endPoint x: 462, endPoint y: 9, distance: 63.7
click at [462, 9] on div "56416249 Everywhere Accounts Vendors Account Users Vendor Users Shipments Shipm…" at bounding box center [440, 13] width 705 height 26
paste input "522432"
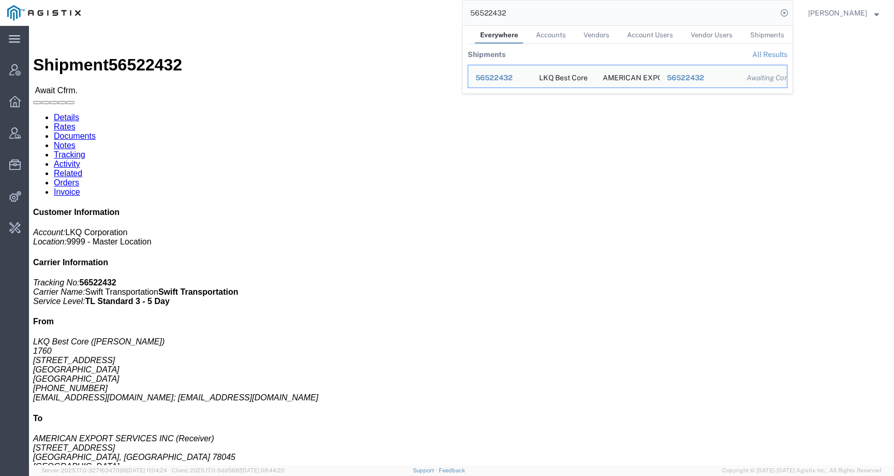
drag, startPoint x: 529, startPoint y: 15, endPoint x: 450, endPoint y: 11, distance: 79.3
click at [450, 11] on div "56522432 Everywhere Accounts Vendors Account Users Vendor Users Shipments Shipm…" at bounding box center [440, 13] width 705 height 26
paste input "6394"
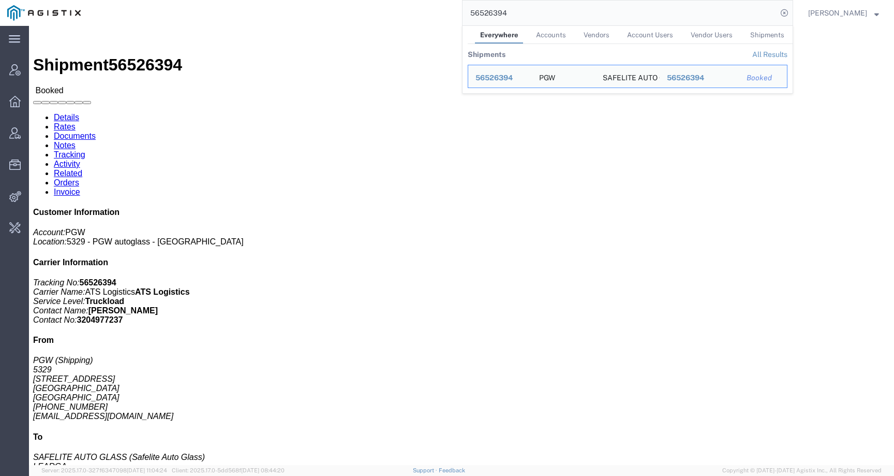
click link "Activity"
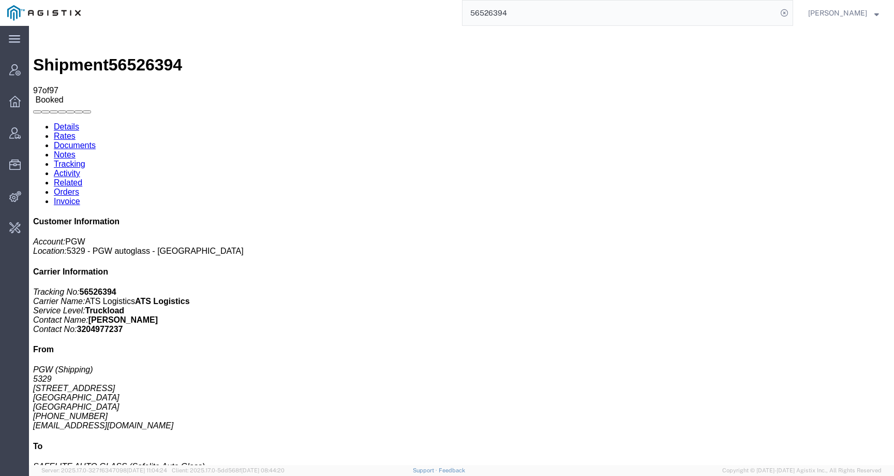
scroll to position [1838, 0]
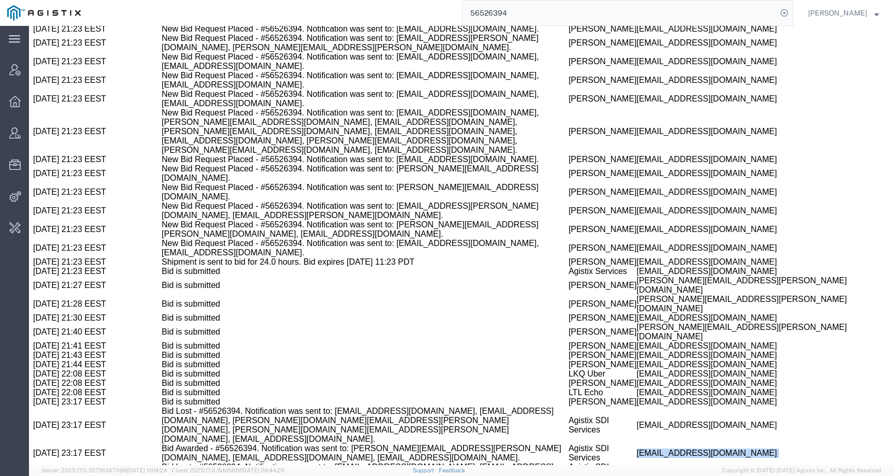
drag, startPoint x: 607, startPoint y: 149, endPoint x: 487, endPoint y: 149, distance: 120.6
click at [637, 444] on td "[EMAIL_ADDRESS][DOMAIN_NAME]" at bounding box center [747, 453] width 221 height 19
copy td "[EMAIL_ADDRESS][DOMAIN_NAME]"
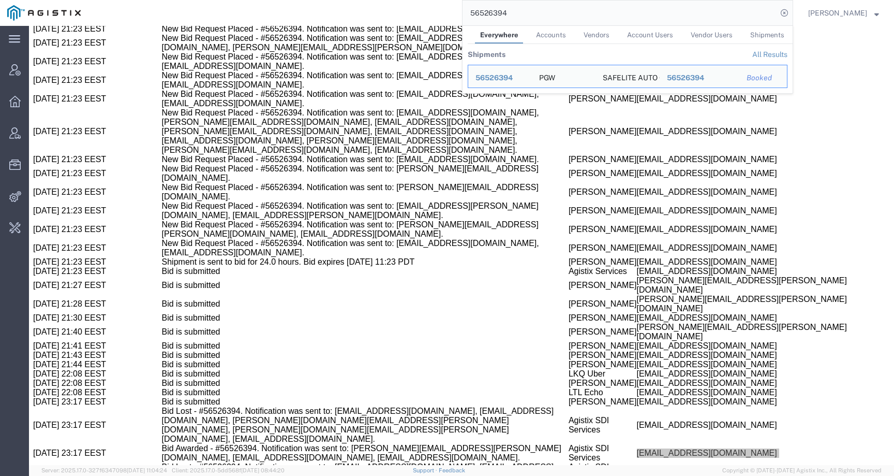
drag, startPoint x: 524, startPoint y: 11, endPoint x: 469, endPoint y: 10, distance: 54.4
click at [471, 10] on div "56526394 Everywhere Accounts Vendors Account Users Vendor Users Shipments Shipm…" at bounding box center [440, 13] width 705 height 26
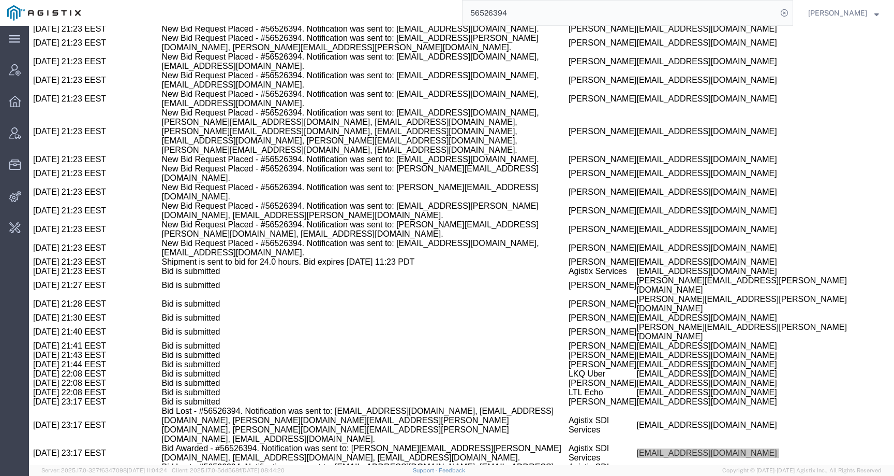
paste input "204"
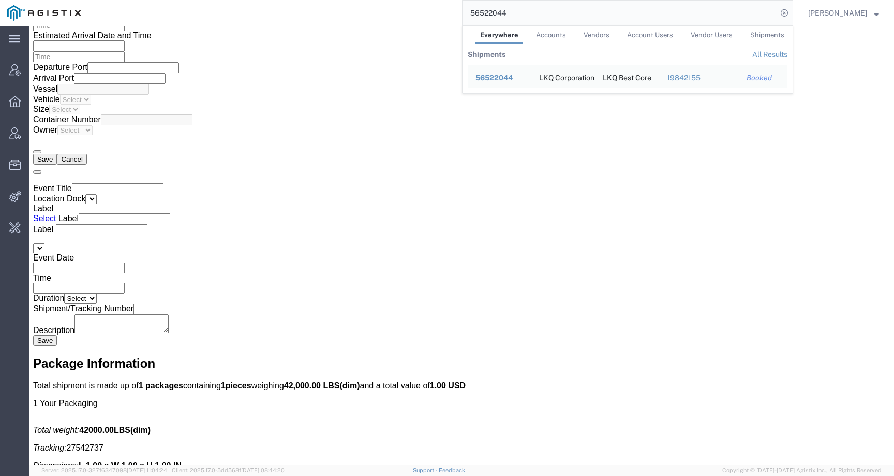
scroll to position [211, 0]
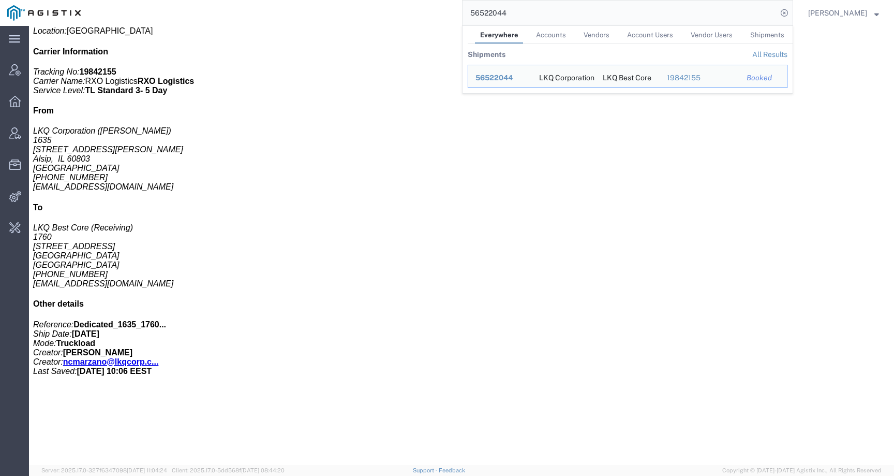
drag, startPoint x: 527, startPoint y: 12, endPoint x: 458, endPoint y: 10, distance: 69.4
click at [458, 10] on div "56522044 Everywhere Accounts Vendors Account Users Vendor Users Shipments Shipm…" at bounding box center [440, 13] width 705 height 26
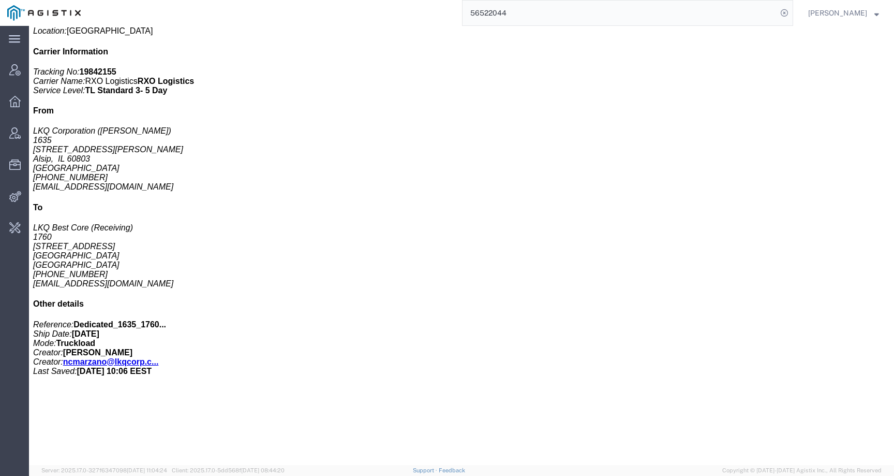
paste input "462"
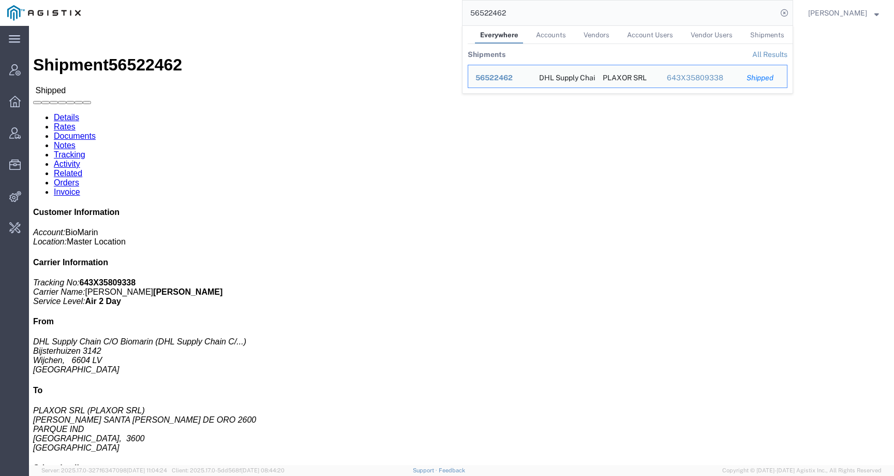
drag, startPoint x: 523, startPoint y: 19, endPoint x: 452, endPoint y: 15, distance: 71.0
click at [452, 15] on div "56522462 Everywhere Accounts Vendors Account Users Vendor Users Shipments Shipm…" at bounding box center [440, 13] width 705 height 26
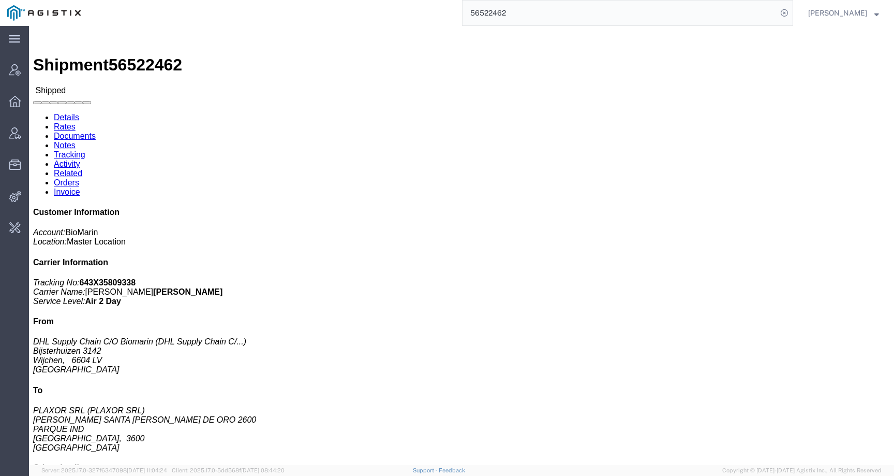
paste input "49593"
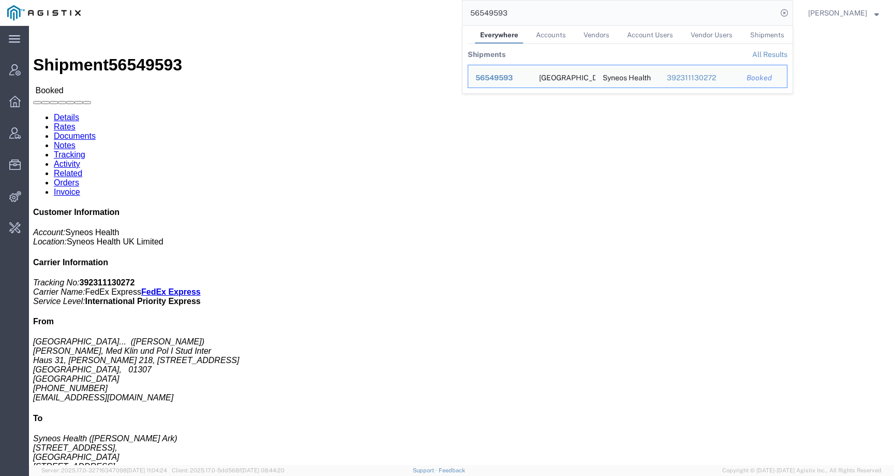
click div "Ship From [GEOGRAPHIC_DATA] Med Fak ([PERSON_NAME]) [PERSON_NAME], Med Klin und…"
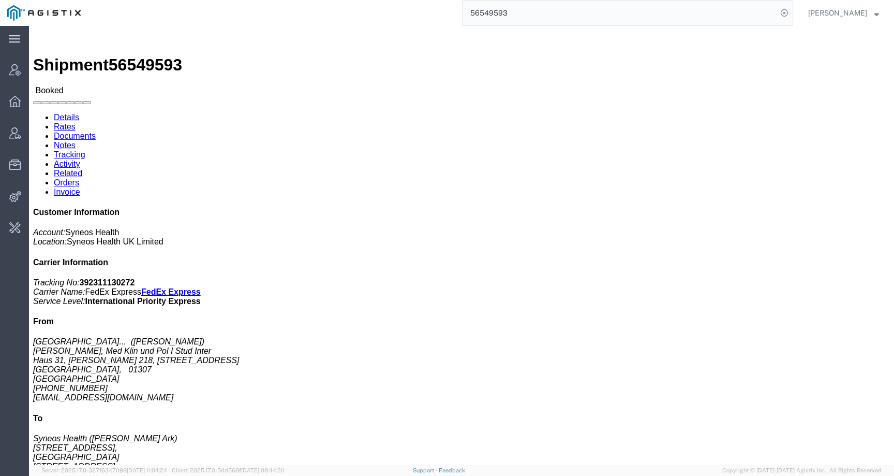
click link "Activity"
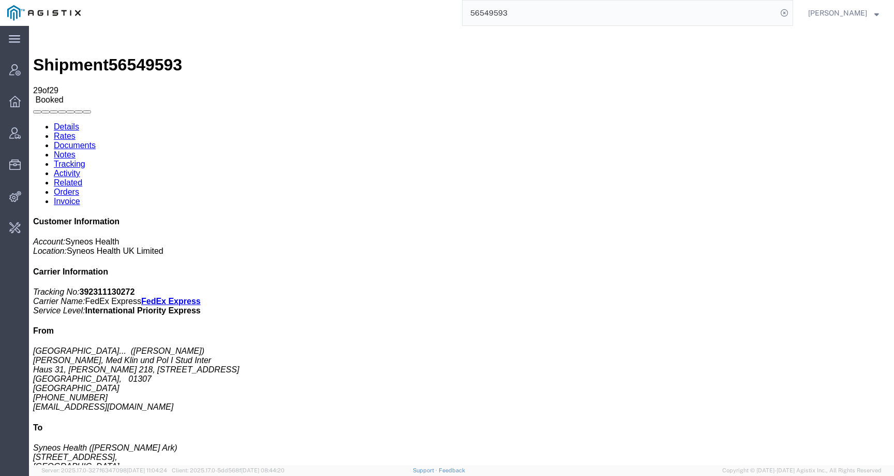
scroll to position [240, 0]
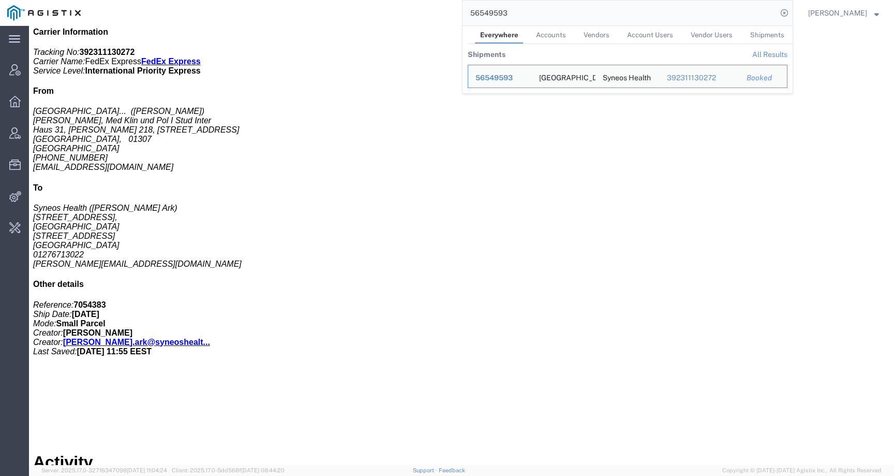
drag, startPoint x: 524, startPoint y: 10, endPoint x: 428, endPoint y: 10, distance: 96.8
click at [428, 10] on div "56549593 Everywhere Accounts Vendors Account Users Vendor Users Shipments Shipm…" at bounding box center [440, 13] width 705 height 26
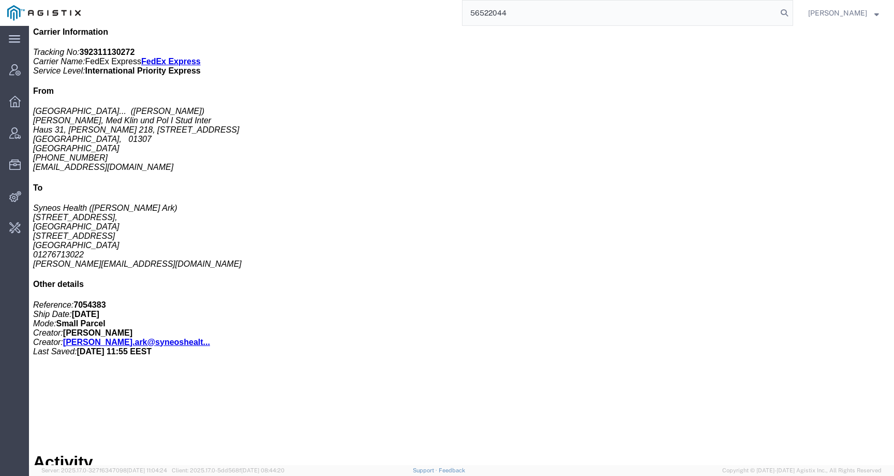
click at [527, 15] on input "56522044" at bounding box center [620, 13] width 315 height 25
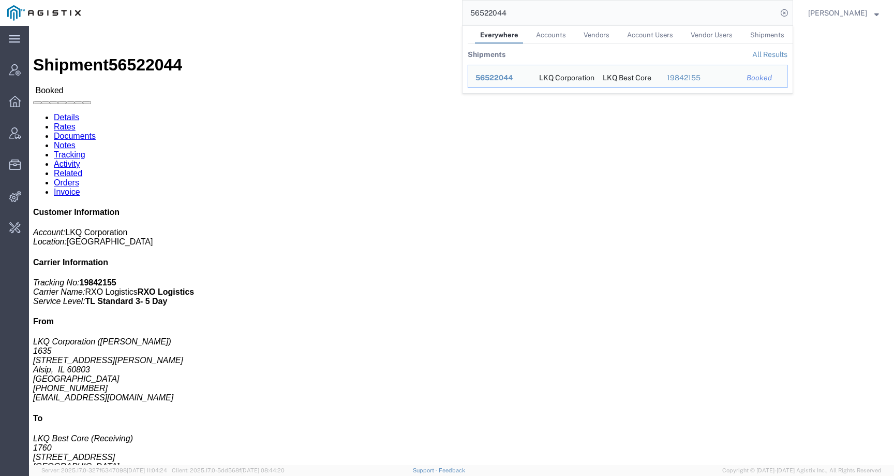
click div "Ship From LKQ Corporation ([PERSON_NAME]) [STREET_ADDRESS][PERSON_NAME] Alsip, …"
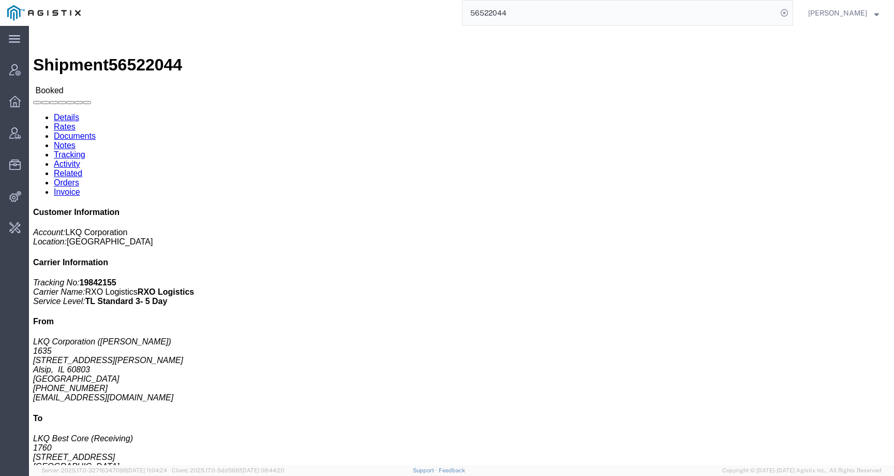
click link "Activity"
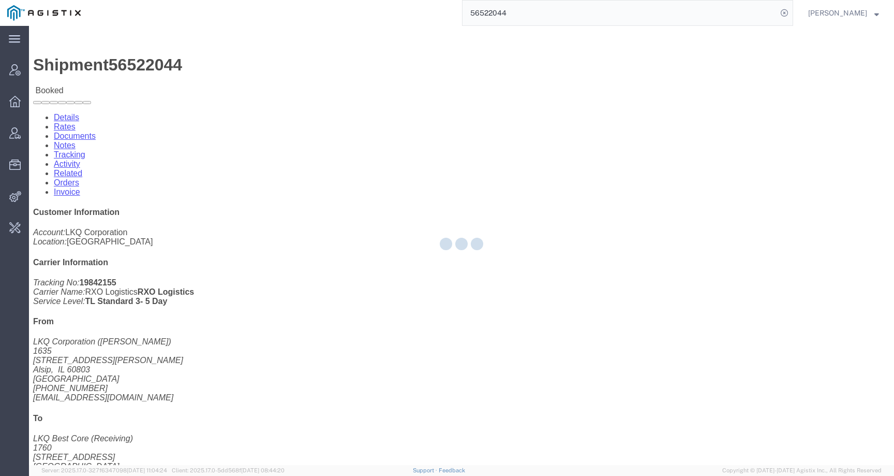
click at [262, 69] on div at bounding box center [461, 245] width 865 height 439
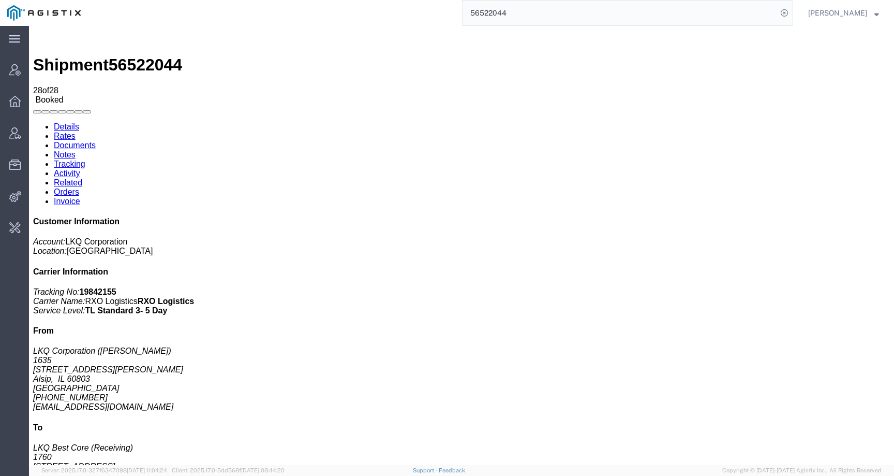
scroll to position [232, 0]
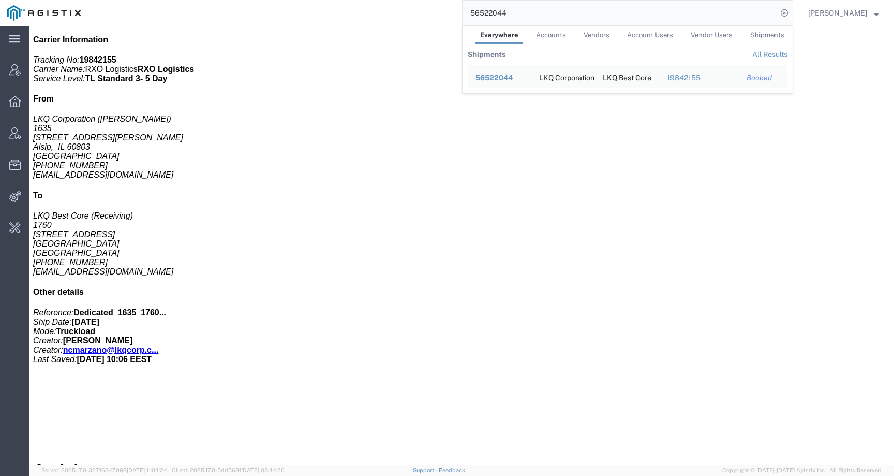
drag, startPoint x: 524, startPoint y: 12, endPoint x: 463, endPoint y: 12, distance: 61.1
click at [463, 12] on div "56522044 Everywhere Accounts Vendors Account Users Vendor Users Shipments Shipm…" at bounding box center [440, 13] width 705 height 26
paste input "35"
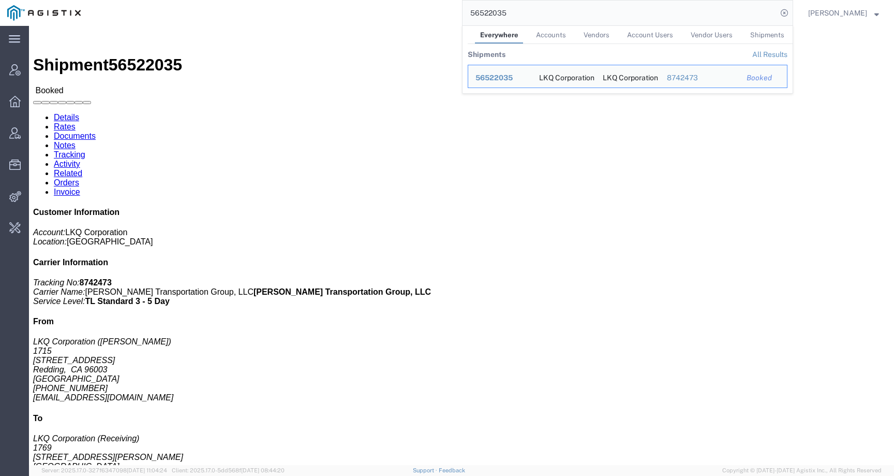
click link "Activity"
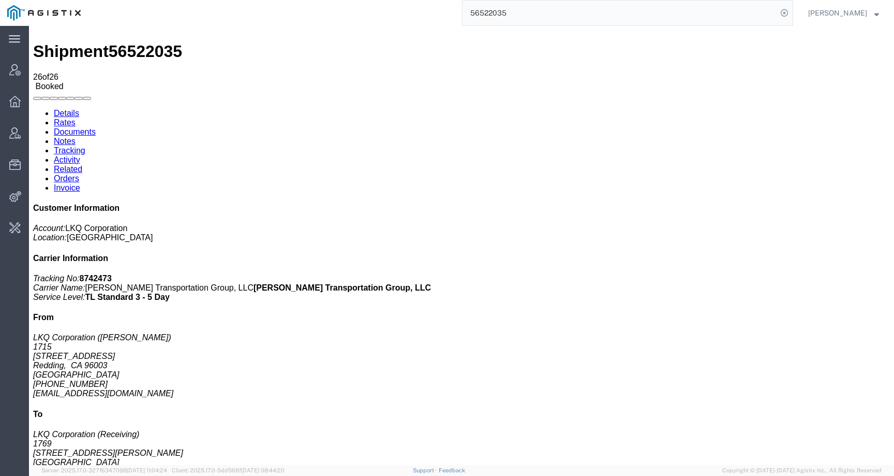
scroll to position [19, 0]
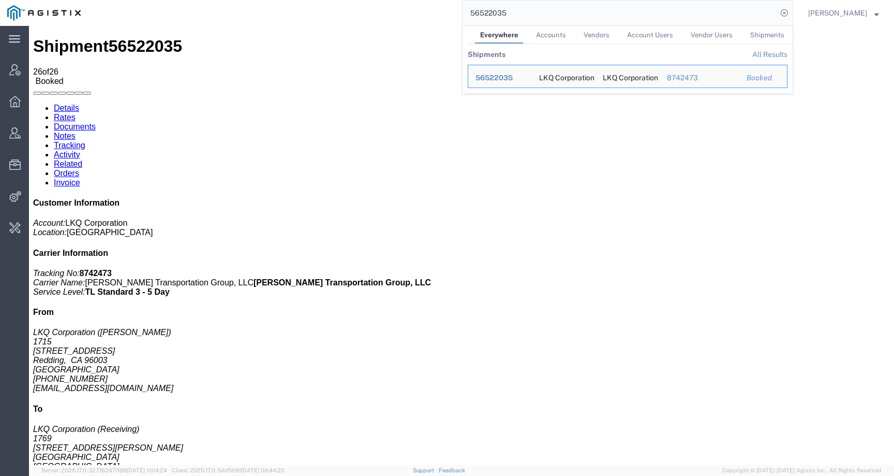
drag, startPoint x: 517, startPoint y: 12, endPoint x: 452, endPoint y: 8, distance: 64.8
click at [452, 8] on div "56522035 Everywhere Accounts Vendors Account Users Vendor Users Shipments Shipm…" at bounding box center [440, 13] width 705 height 26
paste input "15239"
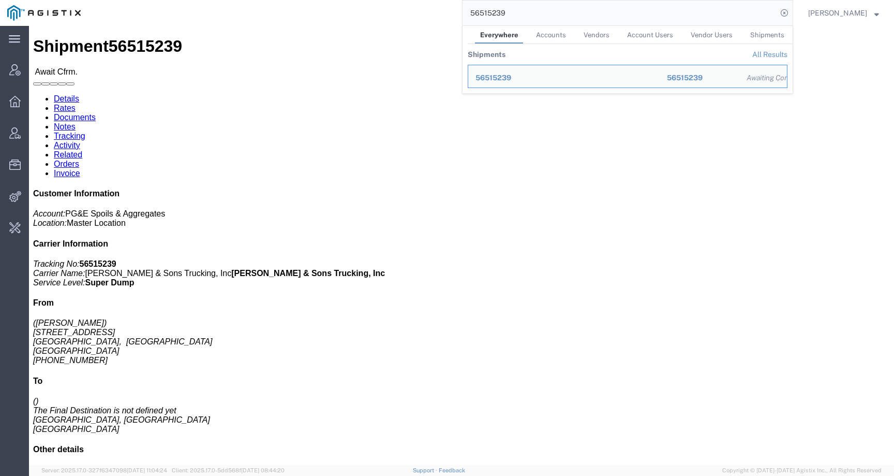
click h4 "Routing & Vehicle Information"
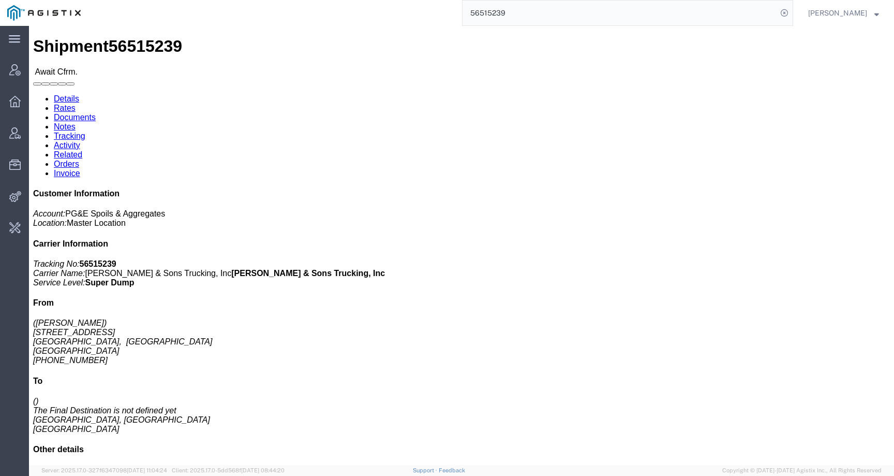
click link "Activity"
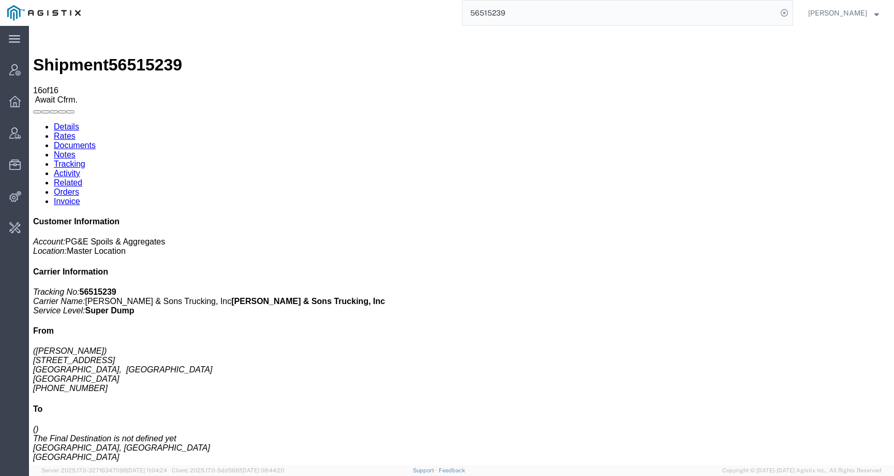
drag, startPoint x: 492, startPoint y: 407, endPoint x: 651, endPoint y: 407, distance: 158.4
copy td "[EMAIL_ADDRESS][DOMAIN_NAME]"
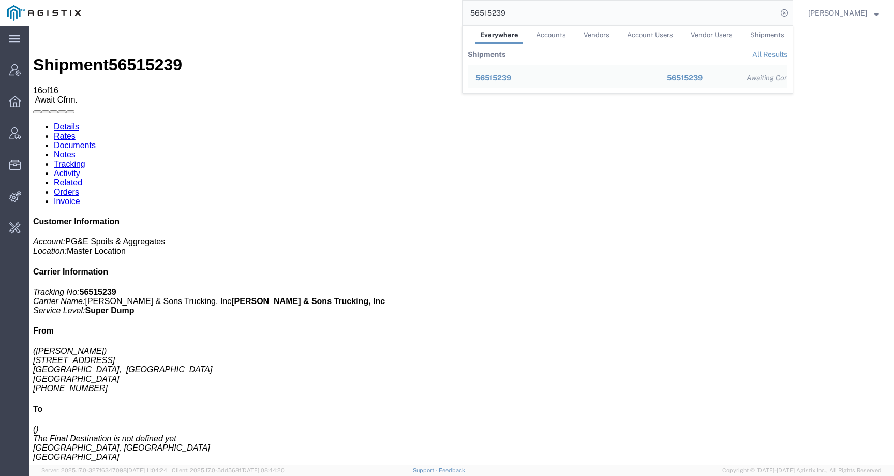
drag, startPoint x: 527, startPoint y: 13, endPoint x: 426, endPoint y: 12, distance: 100.4
click at [426, 12] on div "56515239 Everywhere Accounts Vendors Account Users Vendor Users Shipments Shipm…" at bounding box center [440, 13] width 705 height 26
paste input "22045"
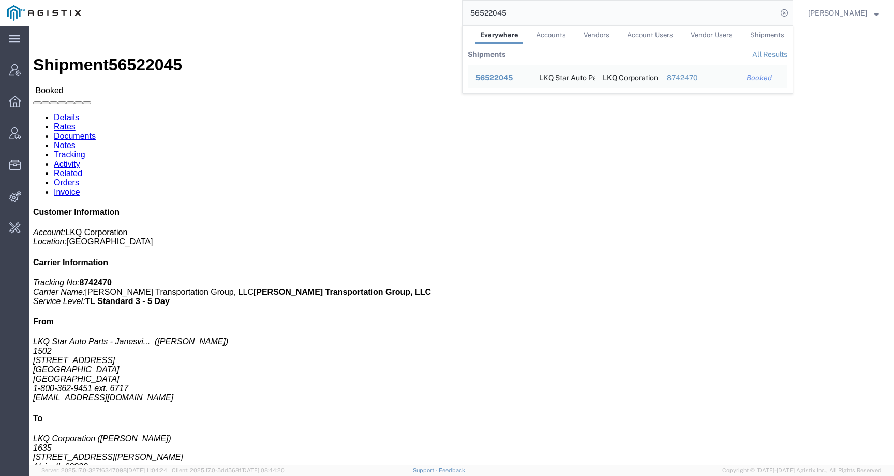
click link "Activity"
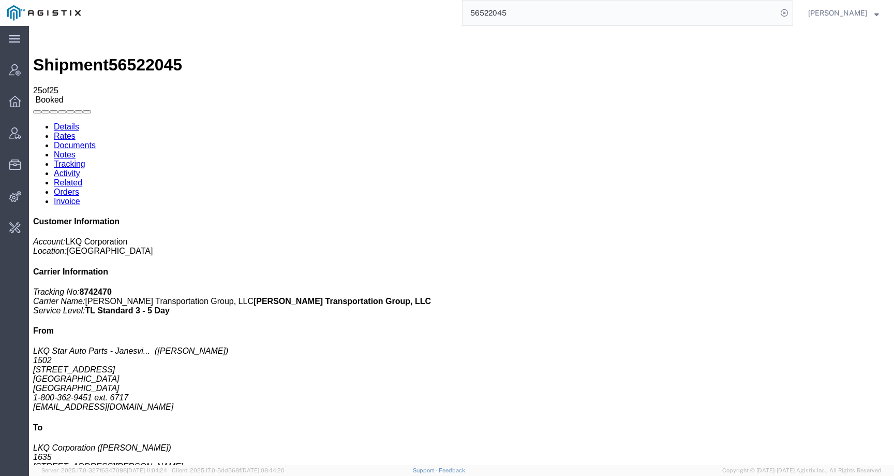
drag, startPoint x: 558, startPoint y: 439, endPoint x: 487, endPoint y: 441, distance: 72.0
copy span "[EMAIL_ADDRESS][DOMAIN_NAME]"
click at [66, 122] on link "Details" at bounding box center [66, 126] width 25 height 9
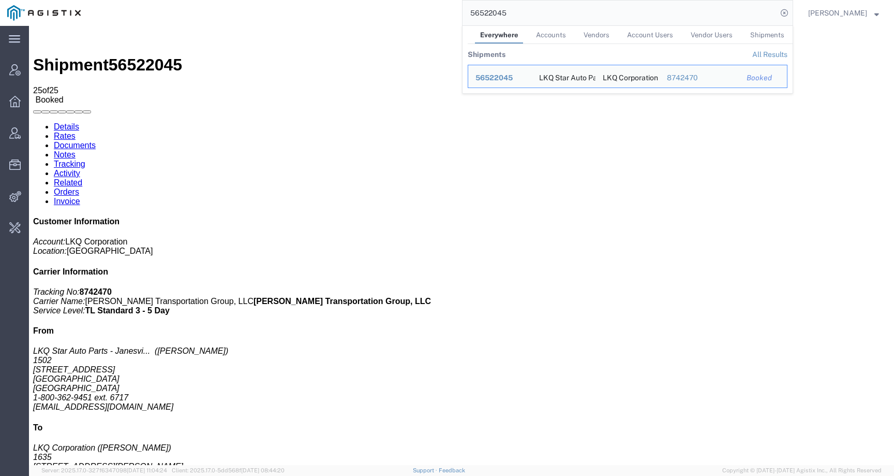
drag, startPoint x: 526, startPoint y: 14, endPoint x: 422, endPoint y: 11, distance: 103.6
click at [422, 11] on div "56522045 Everywhere Accounts Vendors Account Users Vendor Users Shipments Shipm…" at bounding box center [440, 13] width 705 height 26
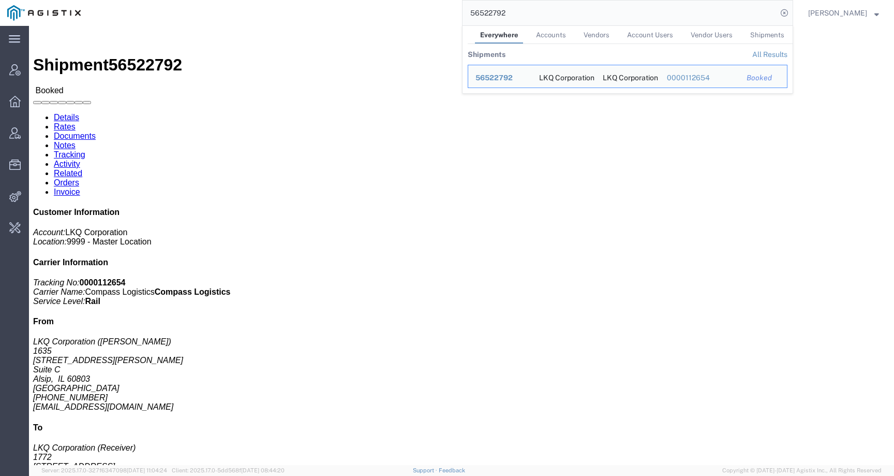
click div "Ship From LKQ Corporation ([PERSON_NAME]) [STREET_ADDRESS][PERSON_NAME] [GEOGRA…"
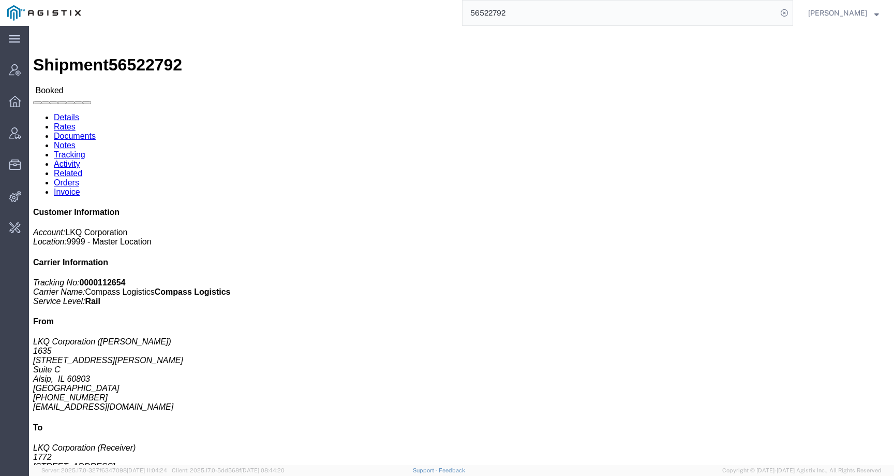
click link "Activity"
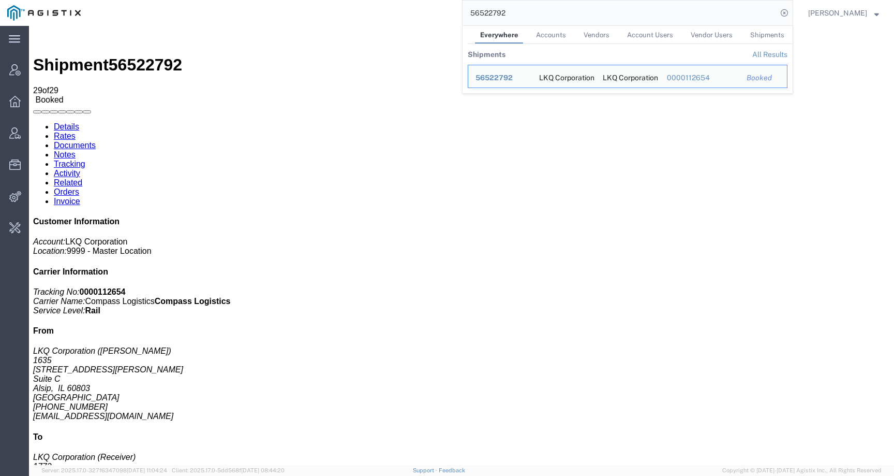
drag, startPoint x: 518, startPoint y: 14, endPoint x: 431, endPoint y: 9, distance: 87.6
click at [431, 10] on div "56522792 Everywhere Accounts Vendors Account Users Vendor Users Shipments Shipm…" at bounding box center [440, 13] width 705 height 26
paste input "191545"
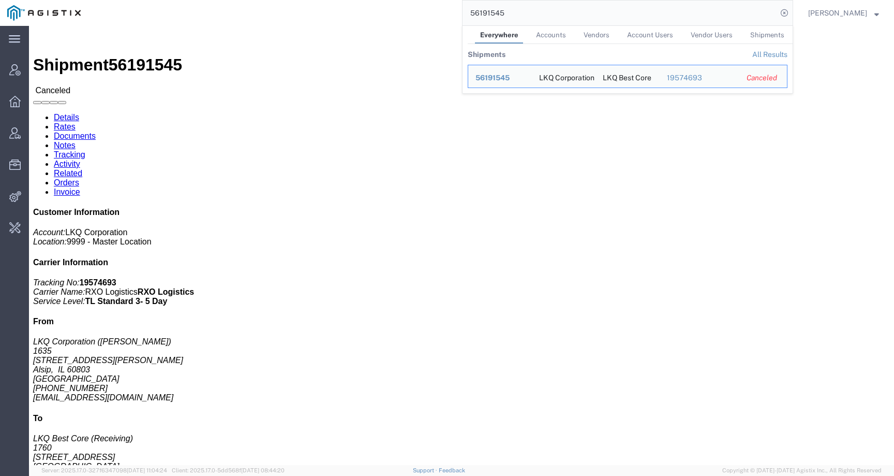
drag, startPoint x: 526, startPoint y: 11, endPoint x: 440, endPoint y: 11, distance: 85.9
click at [440, 11] on div "56191545 Everywhere Accounts Vendors Account Users Vendor Users Shipments Shipm…" at bounding box center [440, 13] width 705 height 26
paste input "524019"
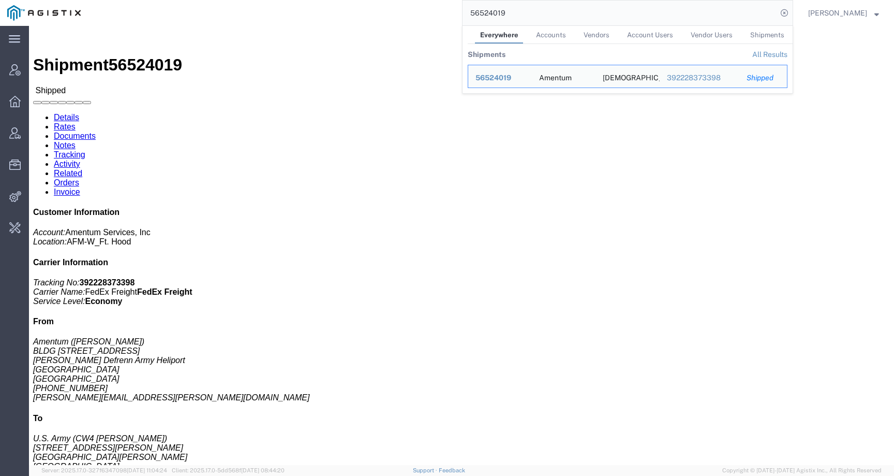
drag, startPoint x: 522, startPoint y: 15, endPoint x: 449, endPoint y: 14, distance: 73.0
click at [449, 14] on div "56524019 Everywhere Accounts Vendors Account Users Vendor Users Shipments Shipm…" at bounding box center [440, 13] width 705 height 26
paste input "988"
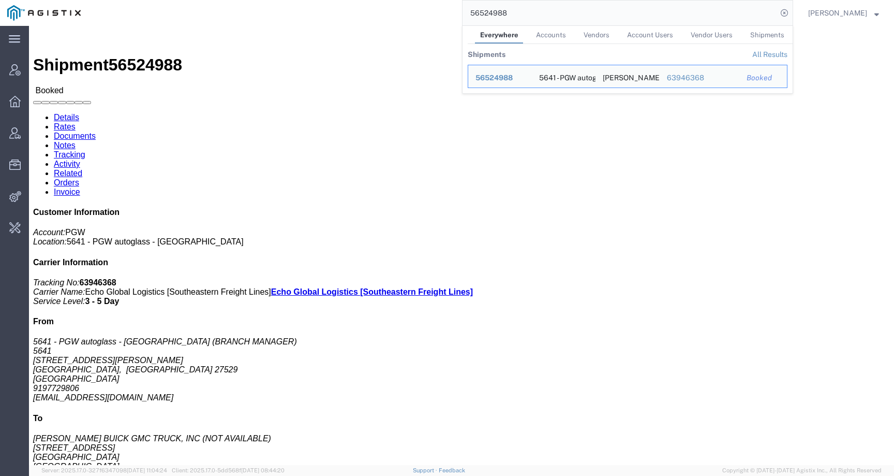
click div "Leg 1 - Less than Truckload Vehicle 1: Straight Truck"
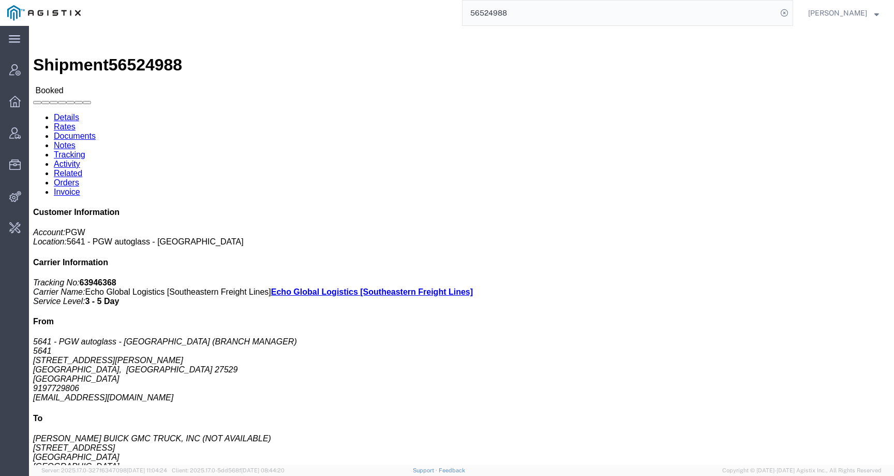
click link "Activity"
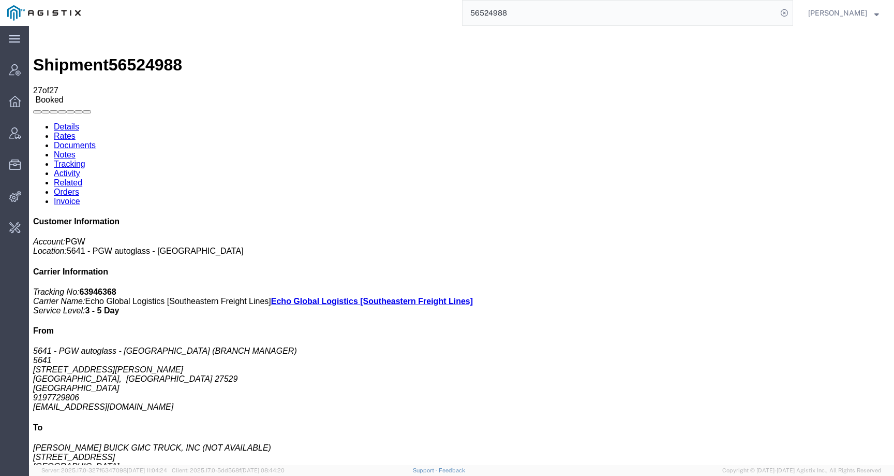
drag, startPoint x: 617, startPoint y: 409, endPoint x: 486, endPoint y: 410, distance: 131.5
copy td "[EMAIL_ADDRESS][DOMAIN_NAME]"
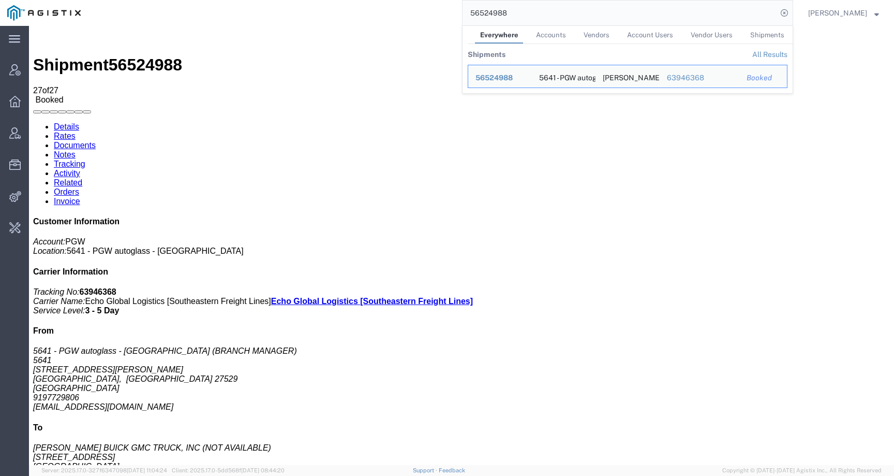
drag, startPoint x: 523, startPoint y: 13, endPoint x: 431, endPoint y: 13, distance: 91.6
click at [431, 13] on div "56524988 Everywhere Accounts Vendors Account Users Vendor Users Shipments Shipm…" at bounding box center [440, 13] width 705 height 26
paste input "7"
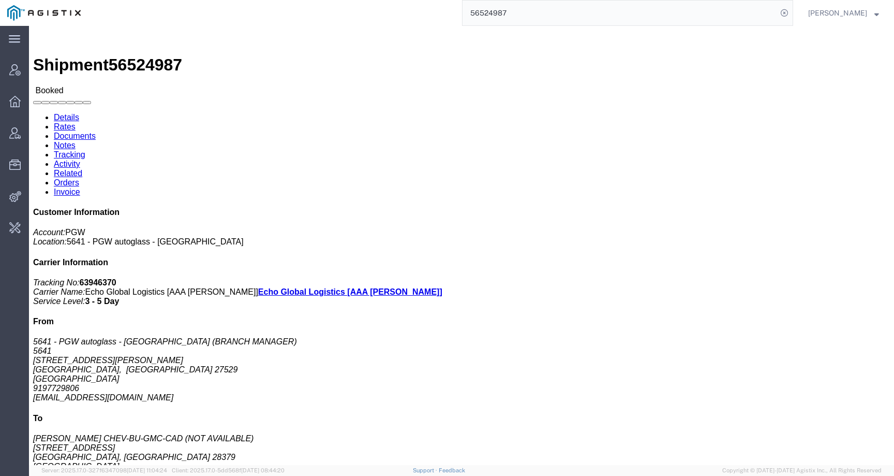
click link "Activity"
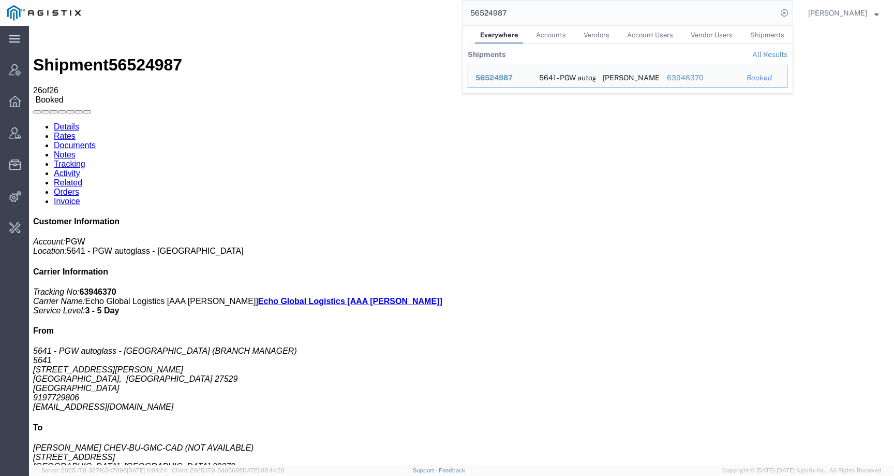
drag, startPoint x: 521, startPoint y: 12, endPoint x: 446, endPoint y: 12, distance: 75.0
click at [446, 12] on div "56524987 Everywhere Accounts Vendors Account Users Vendor Users Shipments Shipm…" at bounding box center [440, 13] width 705 height 26
paste input "2034"
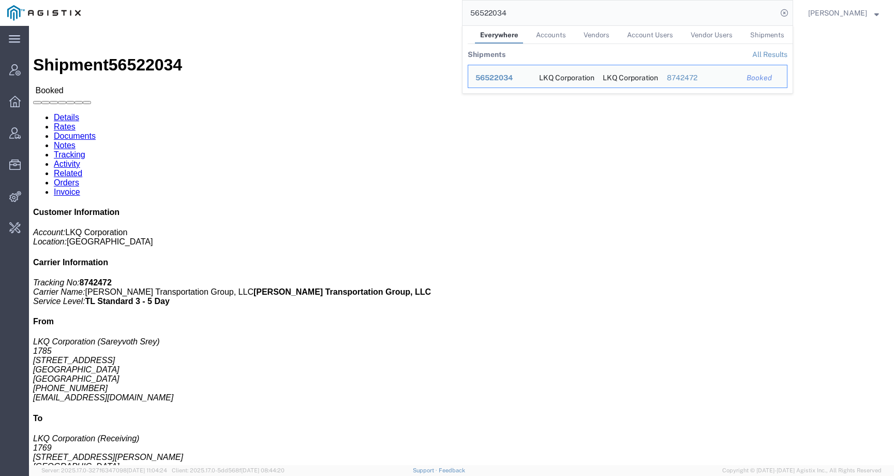
click at [496, 7] on input "56522034" at bounding box center [620, 13] width 315 height 25
drag, startPoint x: 522, startPoint y: 17, endPoint x: 447, endPoint y: 17, distance: 75.6
click at [447, 17] on div "56522034 Everywhere Accounts Vendors Account Users Vendor Users Shipments Shipm…" at bounding box center [440, 13] width 705 height 26
paste input "SLAX01044371"
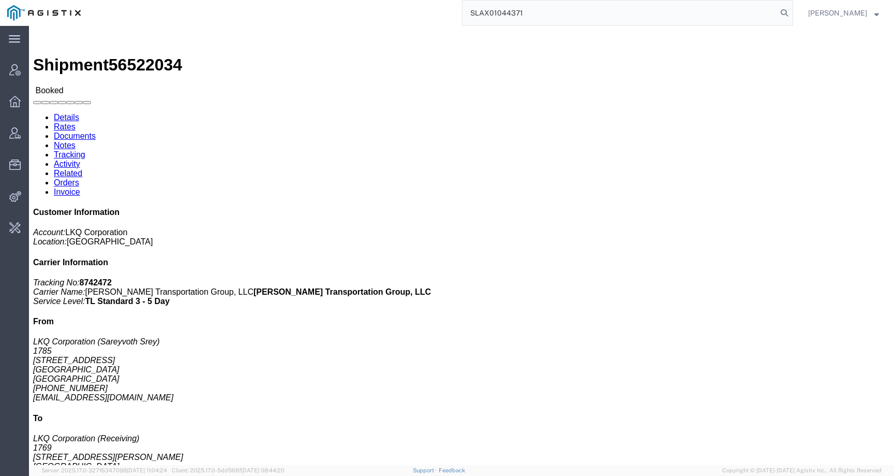
type input "SLAX01044371"
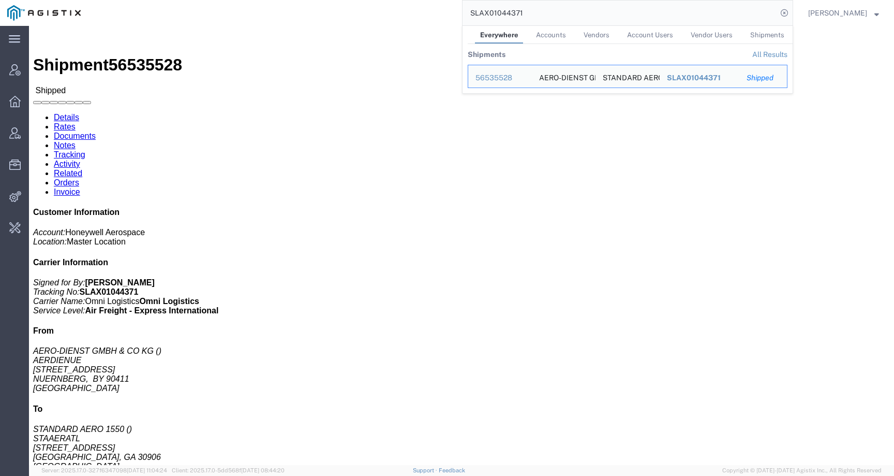
drag, startPoint x: 531, startPoint y: 16, endPoint x: 443, endPoint y: 16, distance: 88.5
click at [443, 16] on div "SLAX01044371 Everywhere Accounts Vendors Account Users Vendor Users Shipments S…" at bounding box center [440, 13] width 705 height 26
